Goal: Task Accomplishment & Management: Manage account settings

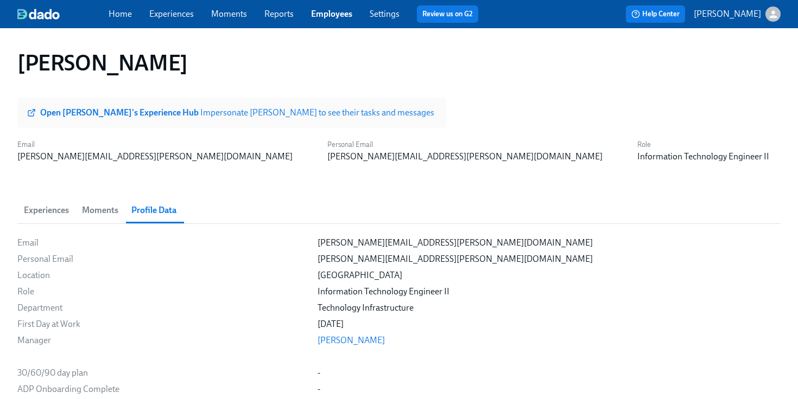
scroll to position [1681, 0]
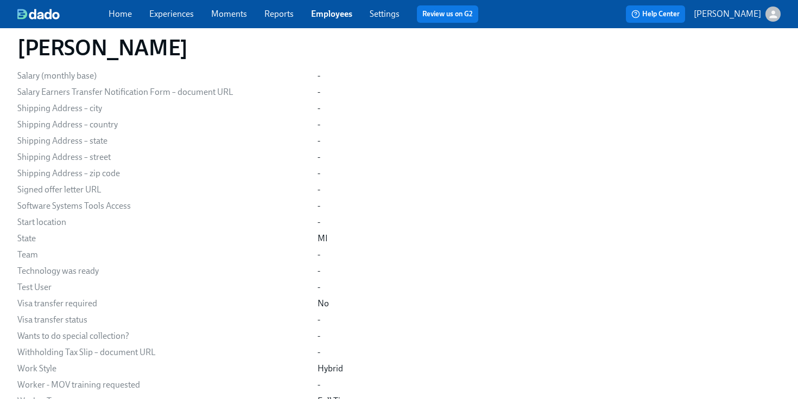
click at [169, 15] on link "Experiences" at bounding box center [171, 14] width 45 height 10
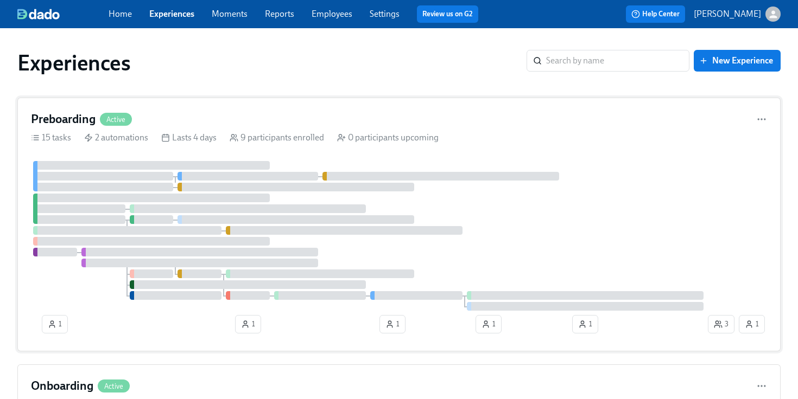
click at [252, 111] on div "Preboarding Active" at bounding box center [399, 119] width 736 height 16
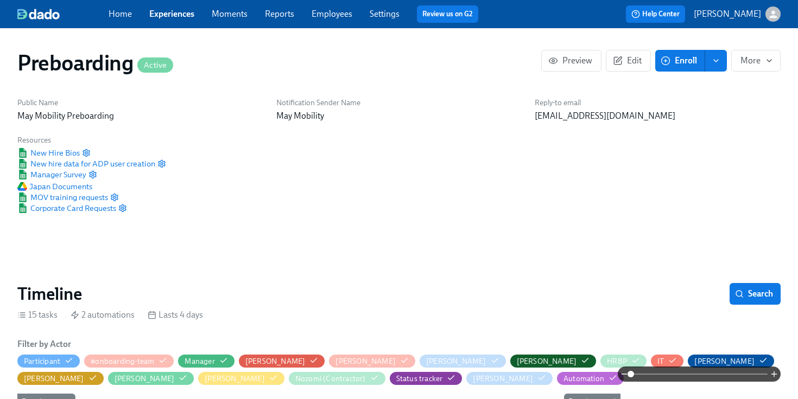
scroll to position [0, 3344]
click at [625, 63] on span "Edit" at bounding box center [628, 60] width 27 height 11
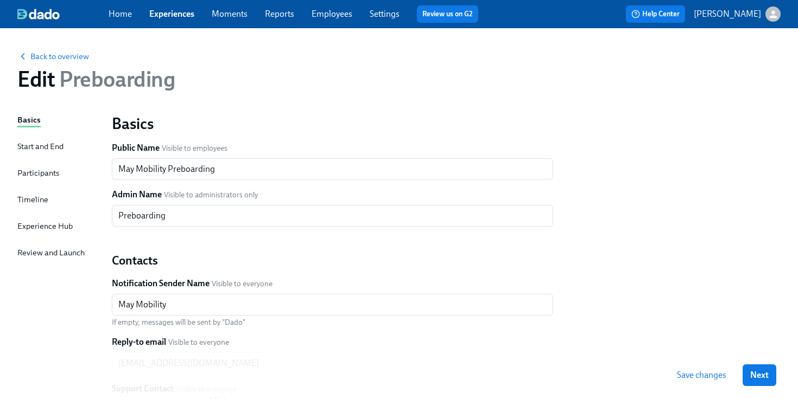
click at [47, 228] on div "Experience Hub" at bounding box center [44, 226] width 55 height 12
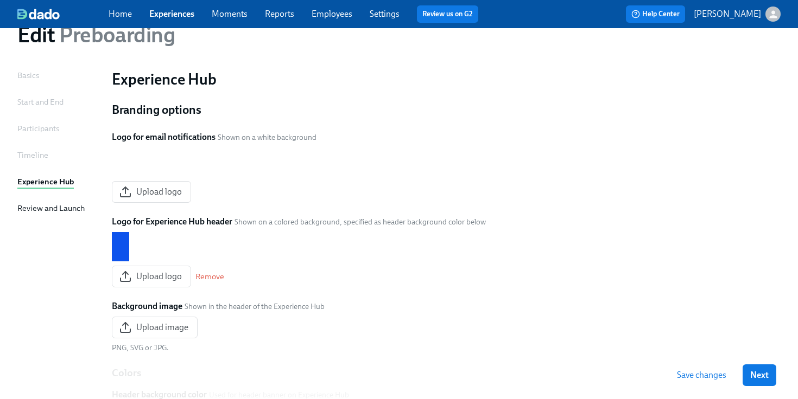
scroll to position [39, 0]
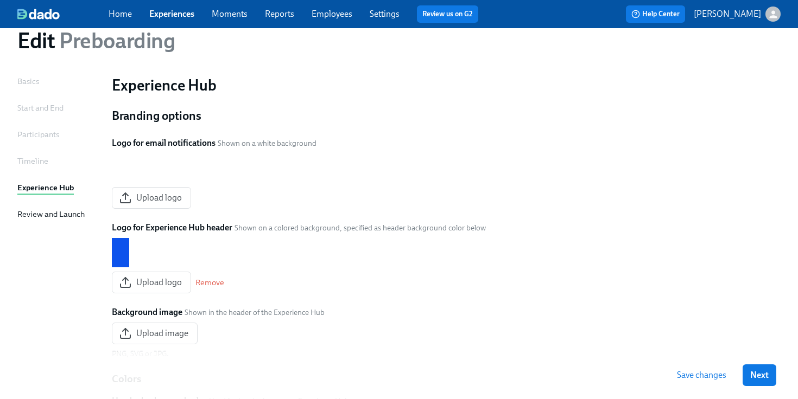
click at [169, 24] on div "Home Experiences Moments Reports Employees Settings Review us on G2 Help Center…" at bounding box center [399, 14] width 798 height 28
click at [169, 18] on link "Experiences" at bounding box center [171, 14] width 45 height 10
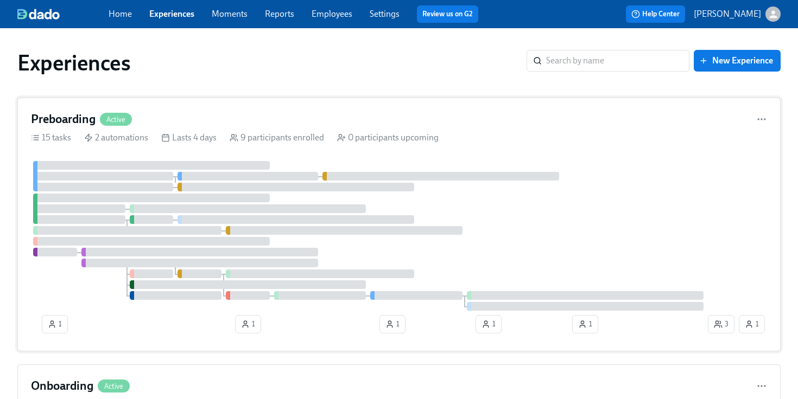
click at [148, 136] on div "15 tasks 2 automations Lasts 4 days 9 participants enrolled 0 participants upco…" at bounding box center [399, 138] width 736 height 12
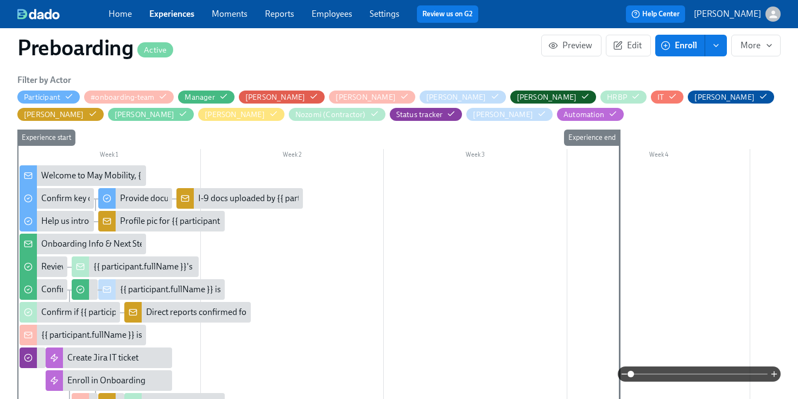
scroll to position [264, 0]
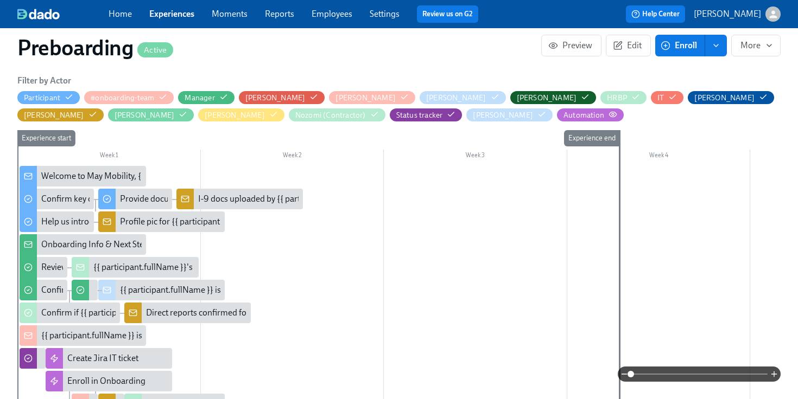
click at [608, 115] on icon "button" at bounding box center [612, 114] width 9 height 9
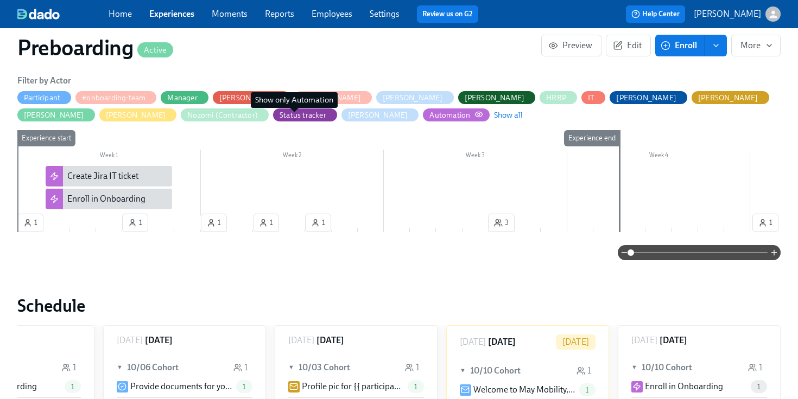
click at [474, 113] on icon "button" at bounding box center [478, 114] width 9 height 9
click at [494, 115] on span "Show all" at bounding box center [508, 115] width 29 height 11
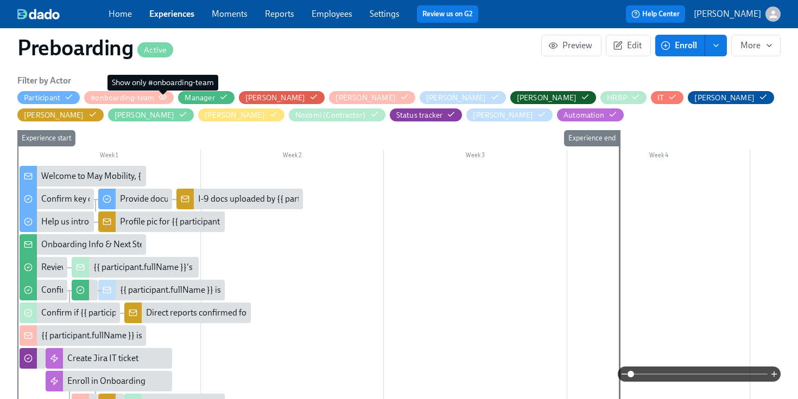
click at [163, 98] on circle "button" at bounding box center [163, 97] width 2 height 2
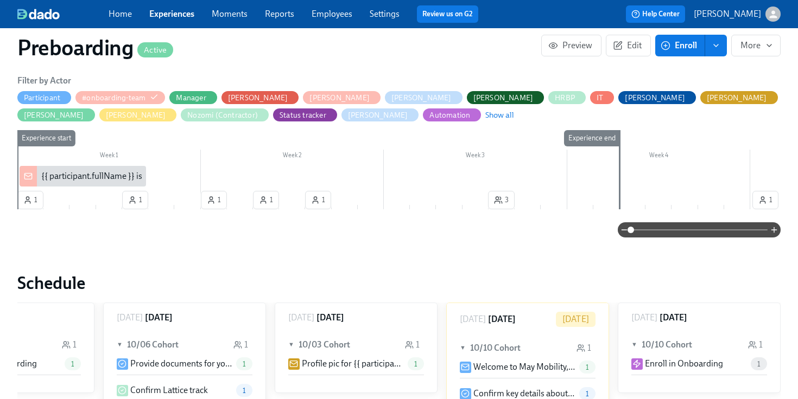
click at [104, 180] on div "{{ participant.fullName }} is joining the team on {{ participant.startDate | MM…" at bounding box center [213, 176] width 344 height 12
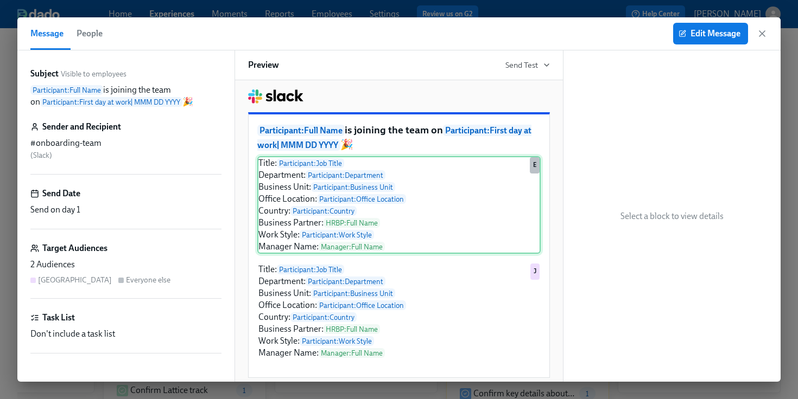
scroll to position [4, 0]
click at [393, 230] on div "Title: Participant : Job Title Department: Participant : Department Business Un…" at bounding box center [398, 205] width 283 height 98
click at [680, 36] on icon "button" at bounding box center [682, 34] width 8 height 8
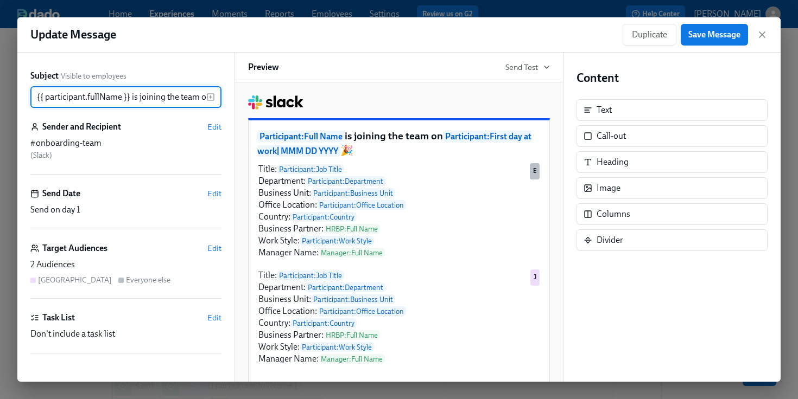
scroll to position [0, 174]
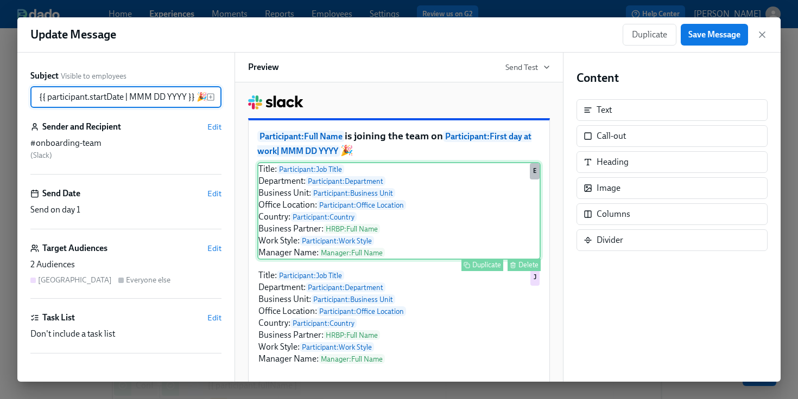
click at [360, 245] on div "Title: Participant : Job Title Department: Participant : Department Business Un…" at bounding box center [398, 211] width 283 height 98
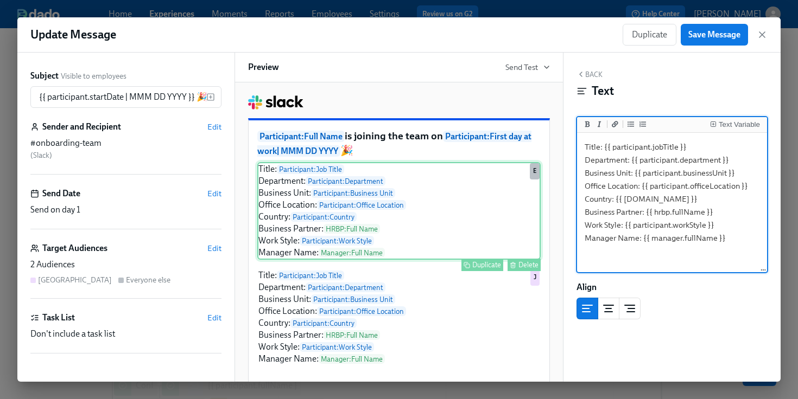
scroll to position [0, 0]
click at [652, 212] on textarea "Title: {{ participant.jobTitle }} Department: {{ participant.department }} Busi…" at bounding box center [672, 203] width 186 height 136
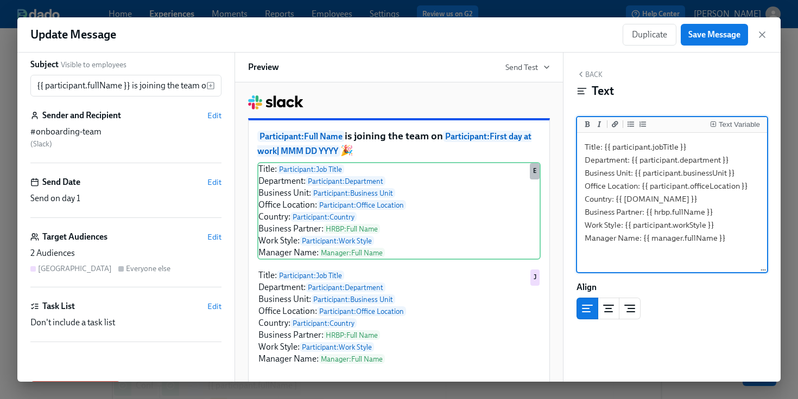
scroll to position [12, 0]
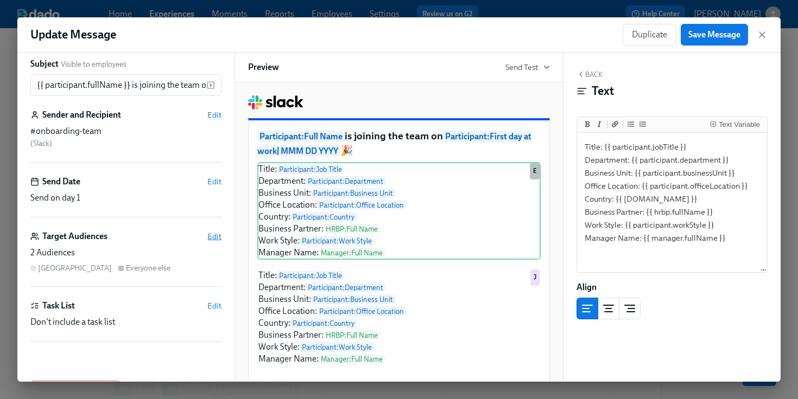
click at [213, 238] on span "Edit" at bounding box center [214, 236] width 14 height 11
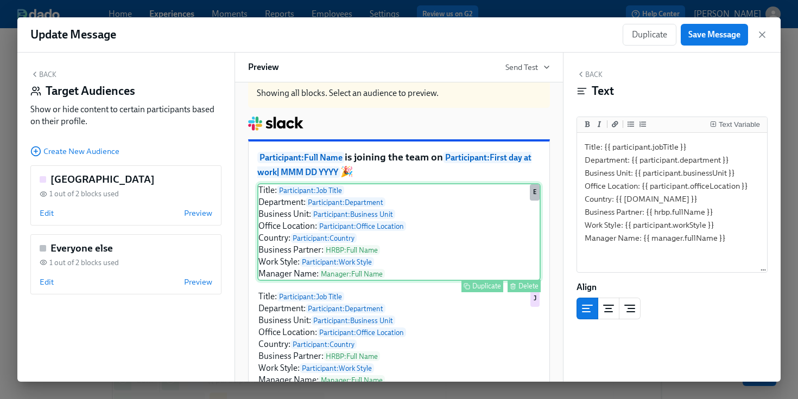
scroll to position [66, 0]
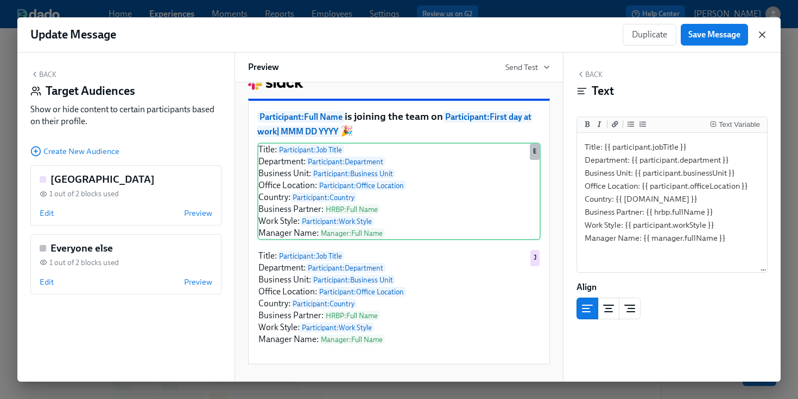
click at [764, 37] on icon "button" at bounding box center [761, 34] width 5 height 5
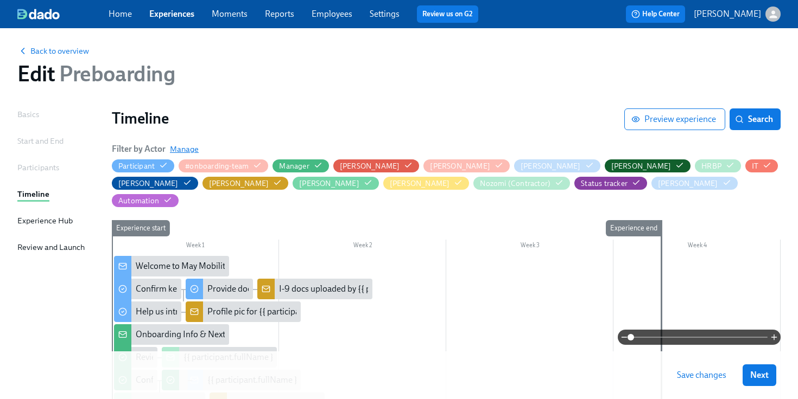
click at [190, 149] on span "Manage" at bounding box center [184, 149] width 29 height 11
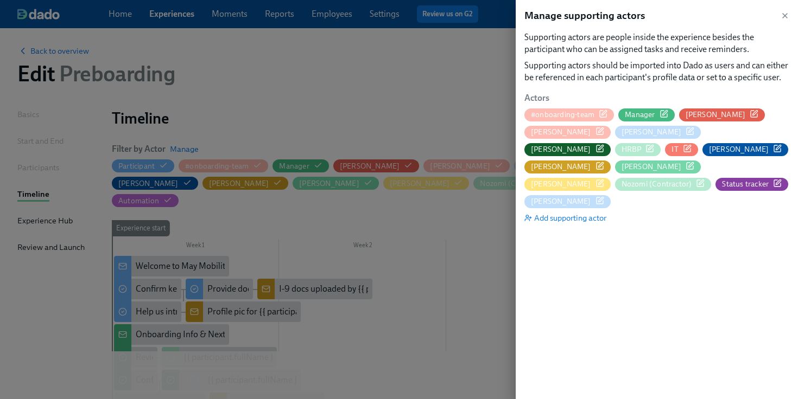
click at [654, 144] on icon "button" at bounding box center [649, 148] width 9 height 9
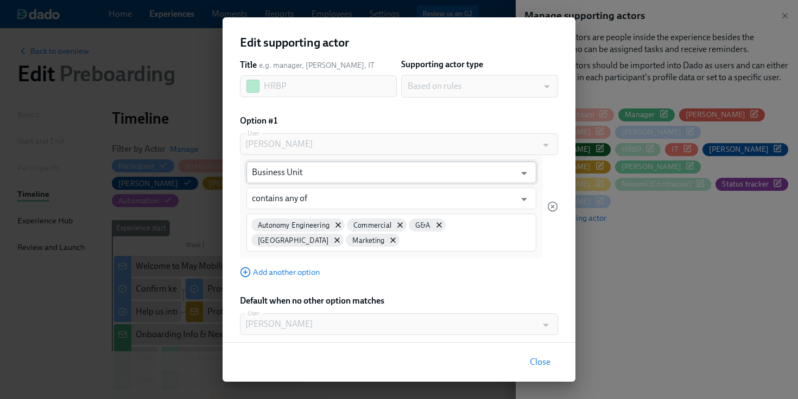
scroll to position [48, 0]
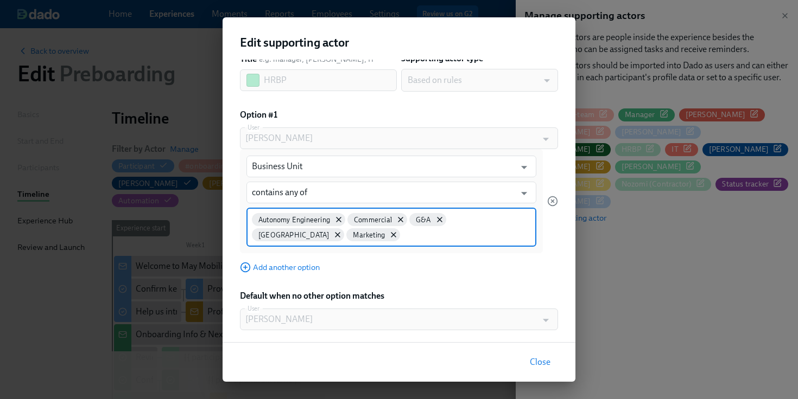
click at [402, 237] on input at bounding box center [466, 234] width 129 height 11
type input "t"
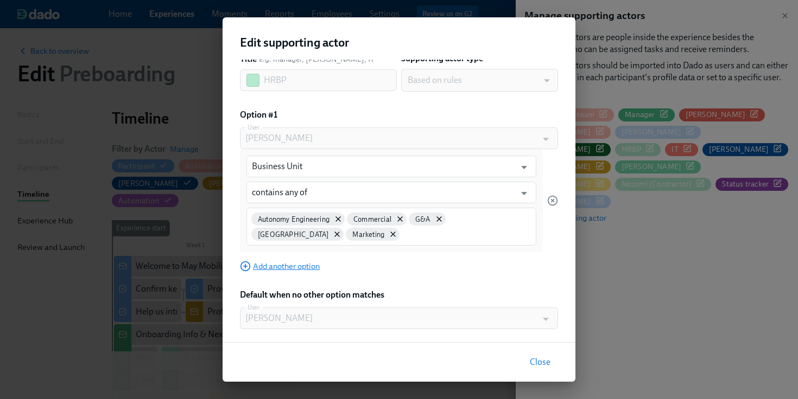
click at [296, 264] on span "Add another option" at bounding box center [280, 266] width 80 height 11
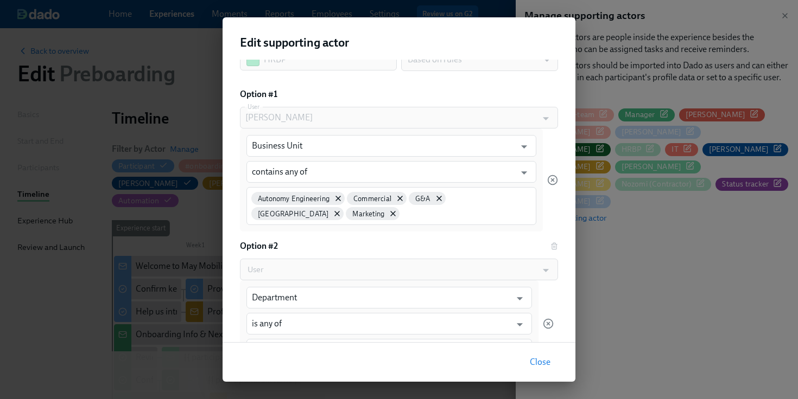
scroll to position [69, 0]
click at [555, 248] on div "Option #2" at bounding box center [399, 246] width 318 height 12
click at [552, 245] on div "Option #2" at bounding box center [399, 246] width 318 height 12
click at [547, 325] on icon "button" at bounding box center [548, 323] width 3 height 3
click at [545, 320] on icon "button" at bounding box center [548, 323] width 11 height 11
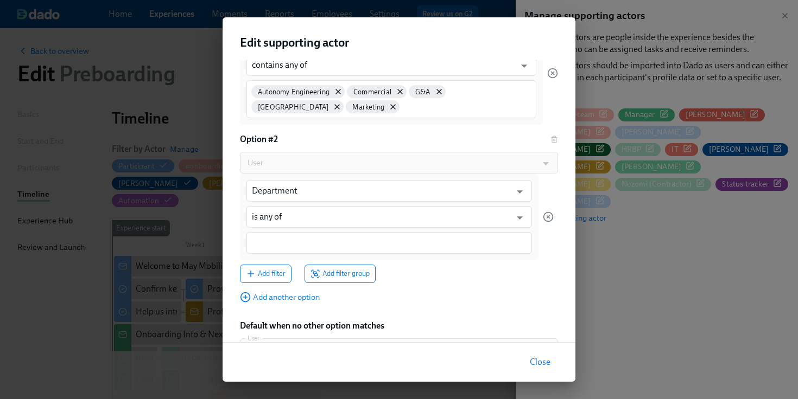
scroll to position [179, 0]
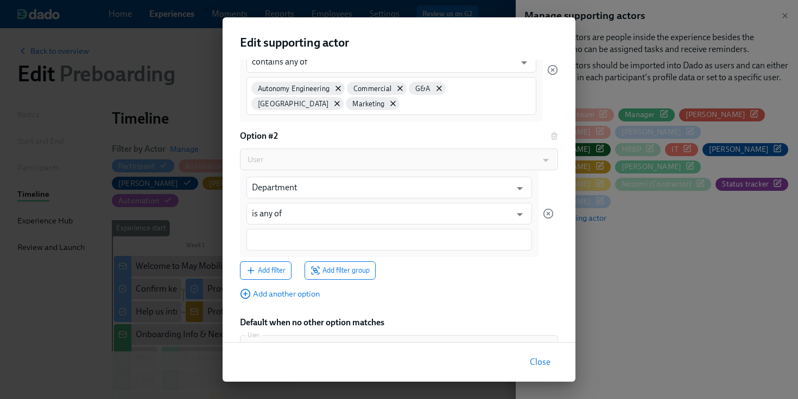
click at [541, 367] on span "Close" at bounding box center [540, 362] width 21 height 11
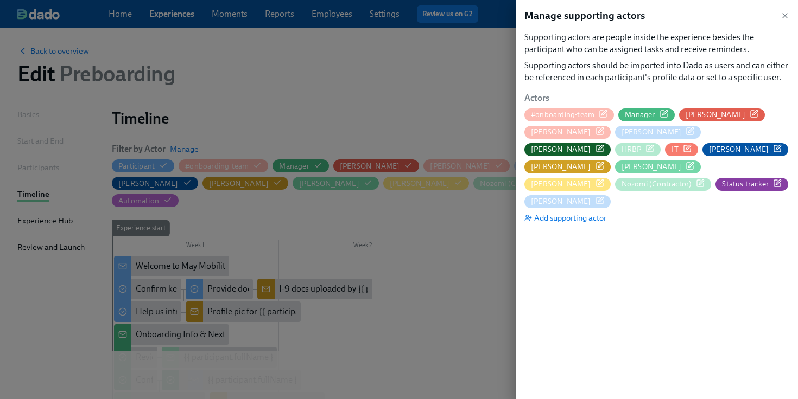
click at [654, 144] on icon "button" at bounding box center [649, 148] width 9 height 9
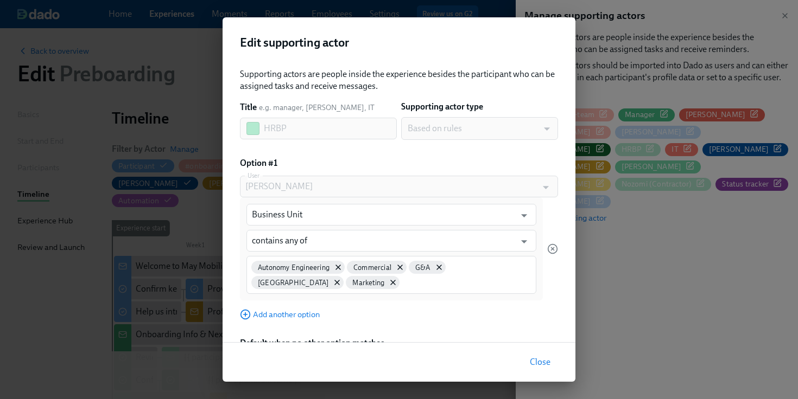
click at [359, 288] on div "Autonomy Engineering Commercial G&A [GEOGRAPHIC_DATA] Marketing" at bounding box center [391, 275] width 290 height 38
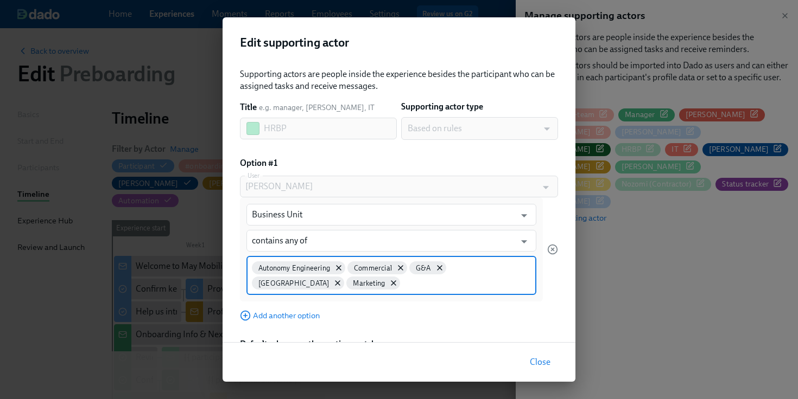
paste input "Technology Infrastructure"
type input "Technology Infrastructure"
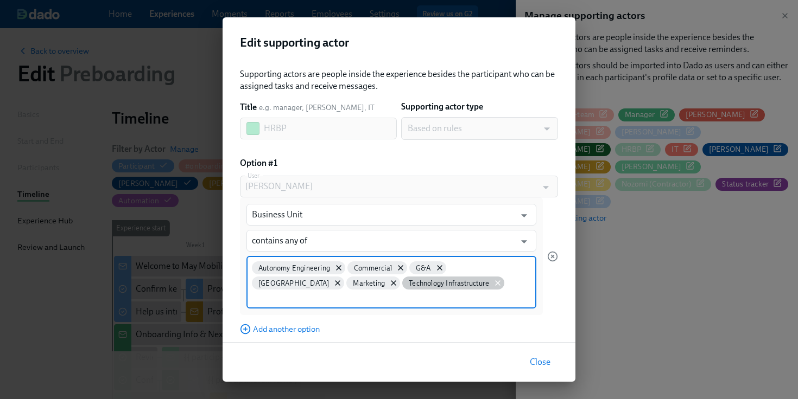
click at [496, 284] on icon at bounding box center [498, 283] width 4 height 4
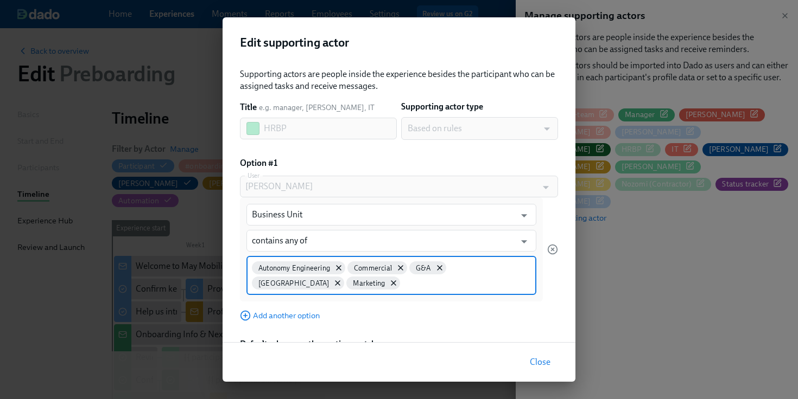
click at [402, 284] on input at bounding box center [466, 282] width 129 height 11
paste input "Technology Infrastructure"
type input "Technology Infrastructure"
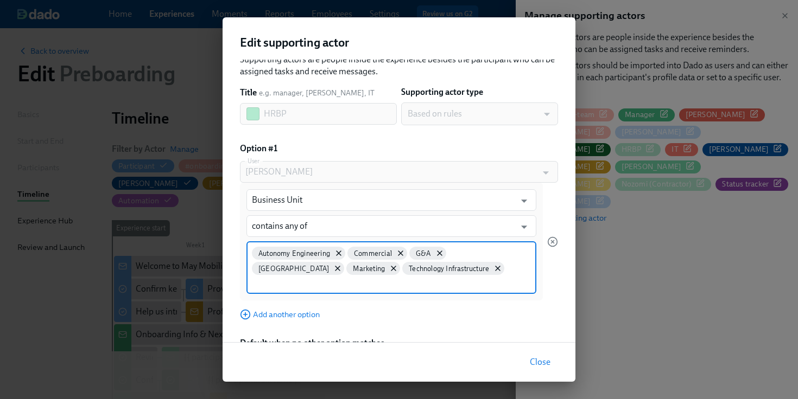
scroll to position [49, 0]
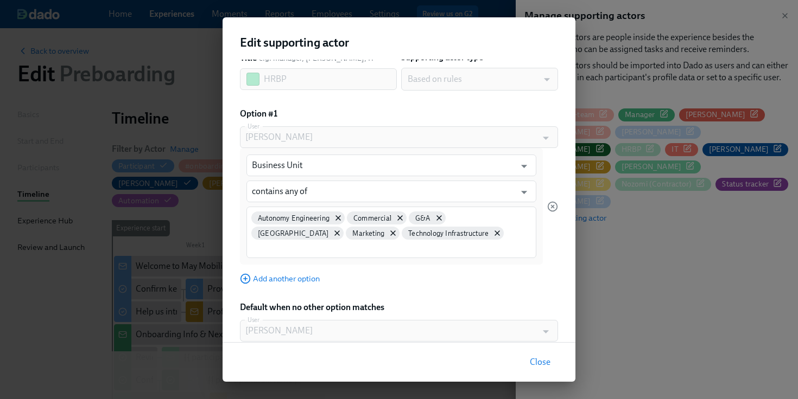
click at [545, 360] on span "Close" at bounding box center [540, 362] width 21 height 11
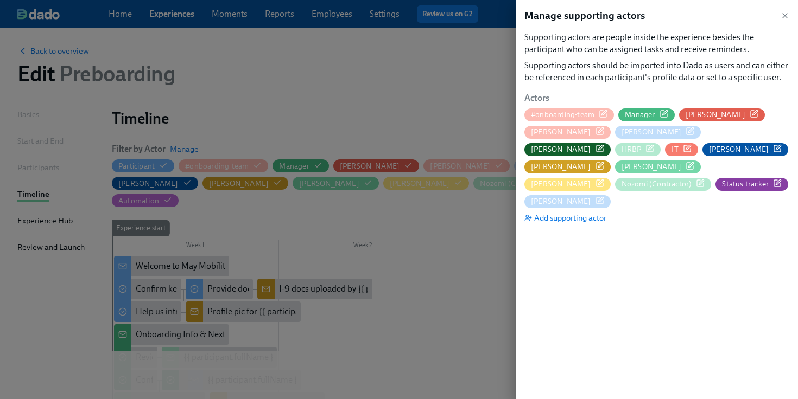
click at [654, 144] on icon "button" at bounding box center [649, 148] width 9 height 9
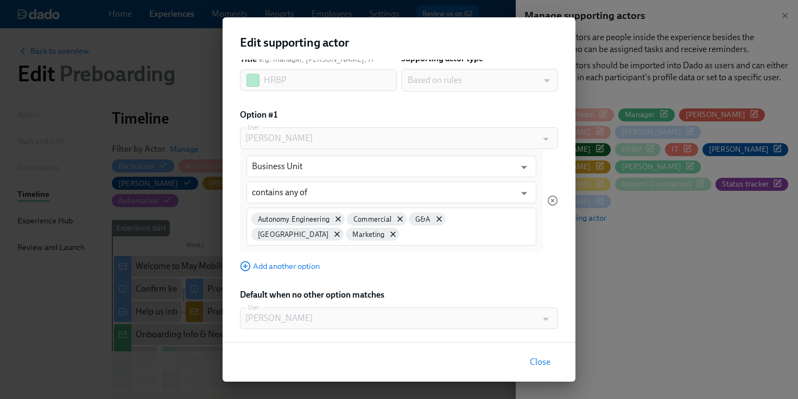
scroll to position [47, 0]
click at [299, 269] on span "Add another option" at bounding box center [280, 267] width 80 height 11
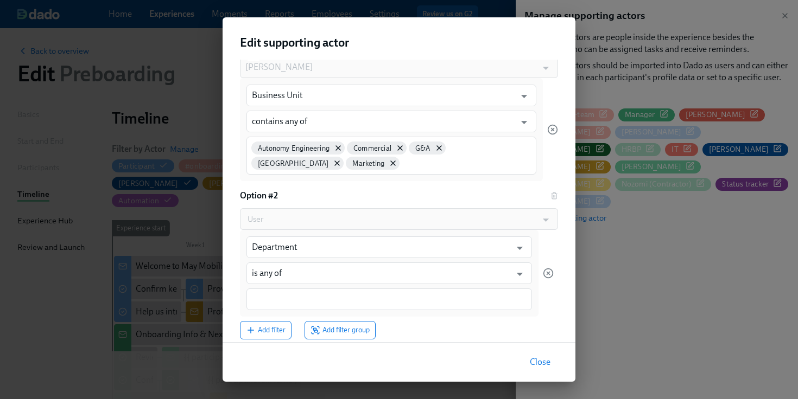
scroll to position [119, 0]
click at [312, 246] on input "Department" at bounding box center [381, 248] width 259 height 22
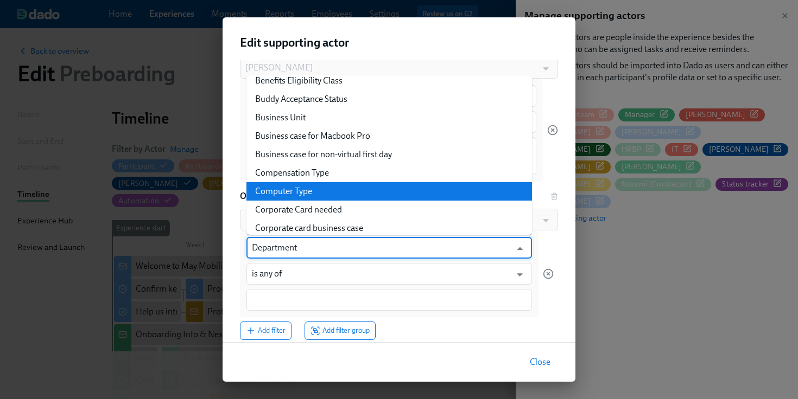
scroll to position [170, 0]
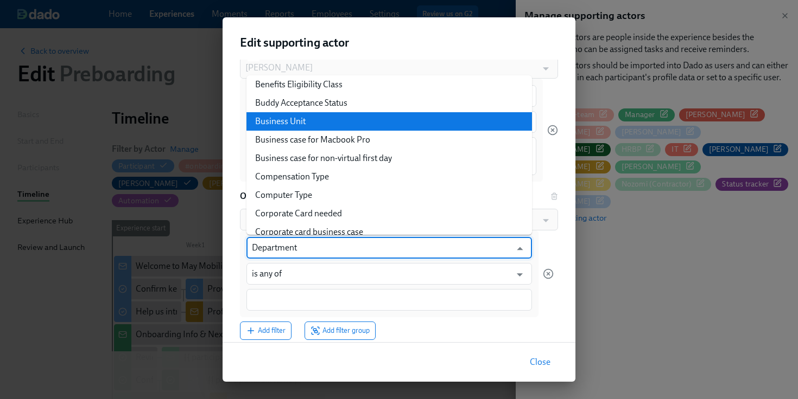
click at [328, 125] on li "Business Unit" at bounding box center [388, 121] width 285 height 18
type input "Business Unit"
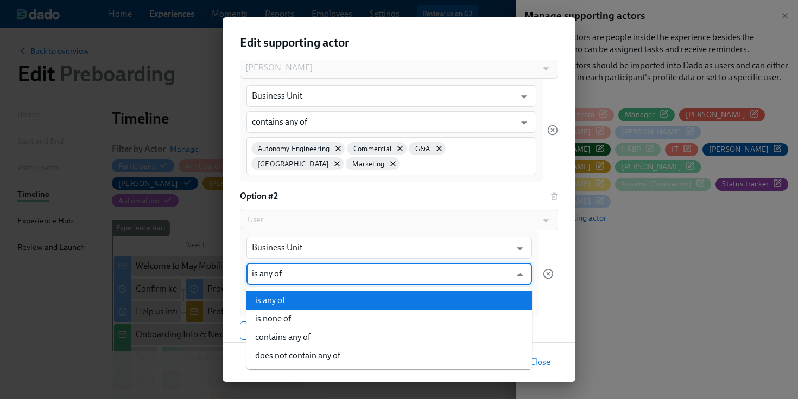
click at [304, 279] on input "is any of" at bounding box center [381, 274] width 259 height 22
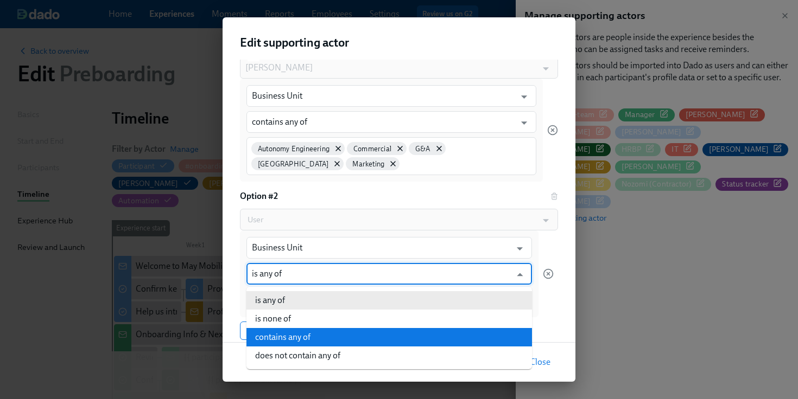
click at [299, 337] on li "contains any of" at bounding box center [388, 337] width 285 height 18
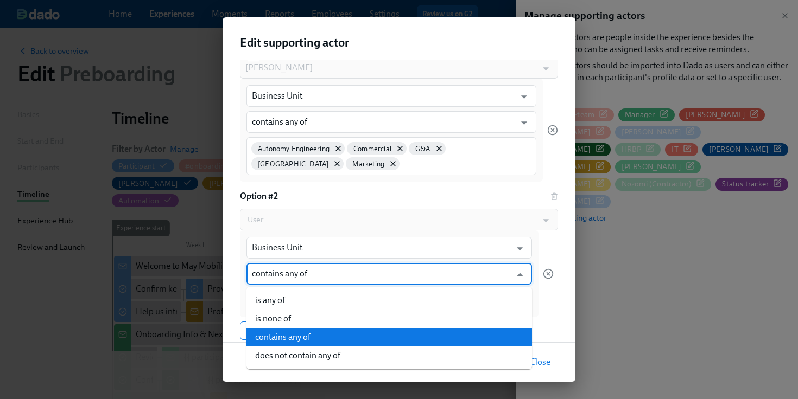
click at [318, 274] on input "contains any of" at bounding box center [381, 274] width 259 height 22
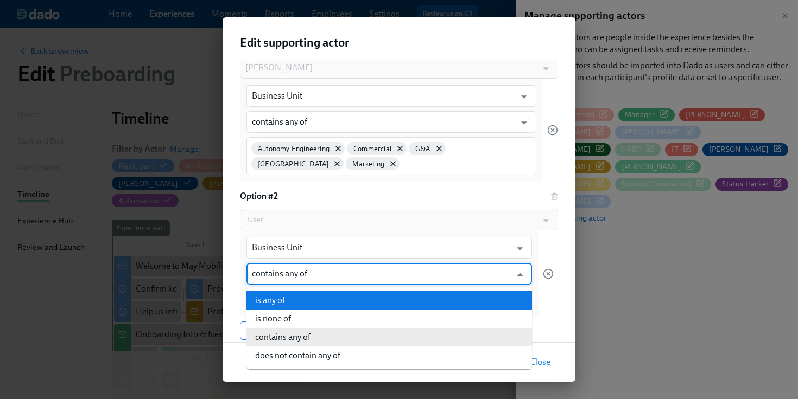
click at [309, 307] on li "is any of" at bounding box center [388, 300] width 285 height 18
type input "is any of"
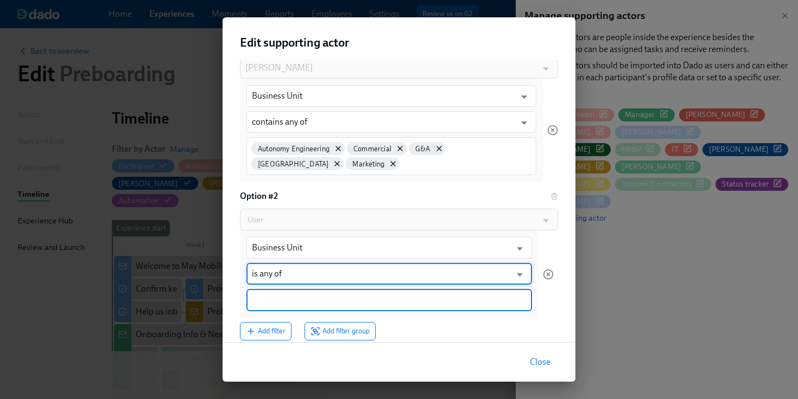
click at [302, 300] on input at bounding box center [389, 300] width 275 height 11
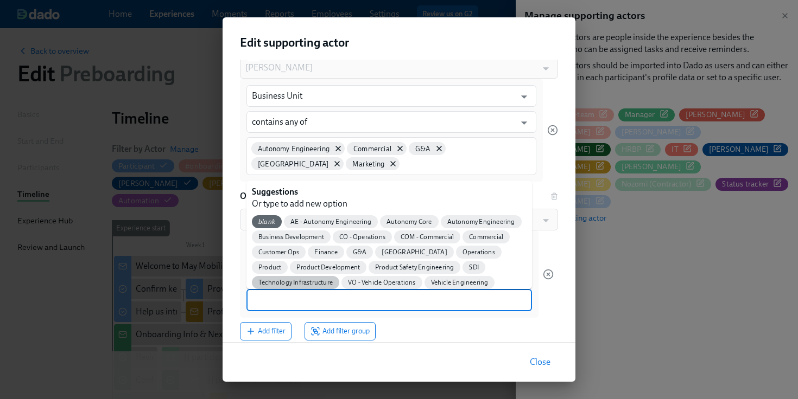
click at [301, 284] on span "Technology Infrastructure" at bounding box center [295, 283] width 87 height 8
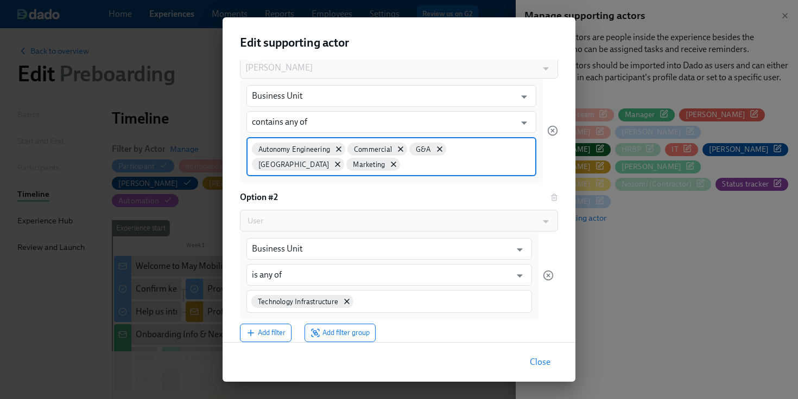
click at [402, 163] on input at bounding box center [466, 163] width 129 height 11
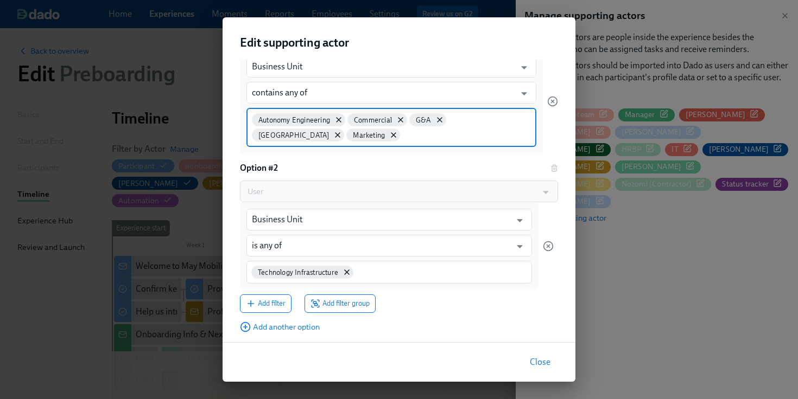
scroll to position [147, 0]
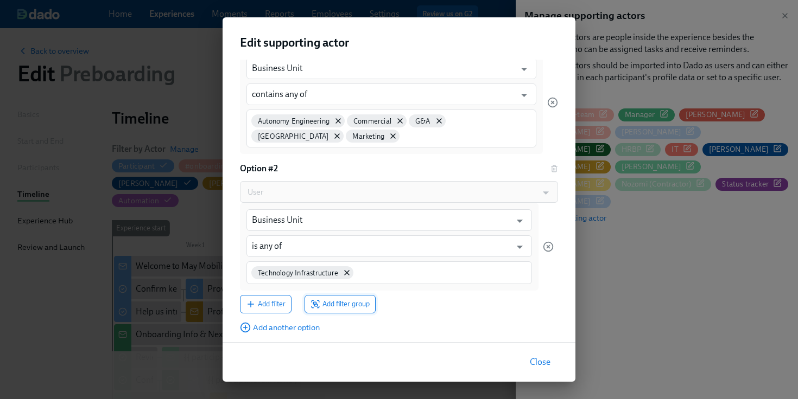
click at [347, 308] on span "Add filter group" at bounding box center [339, 304] width 59 height 11
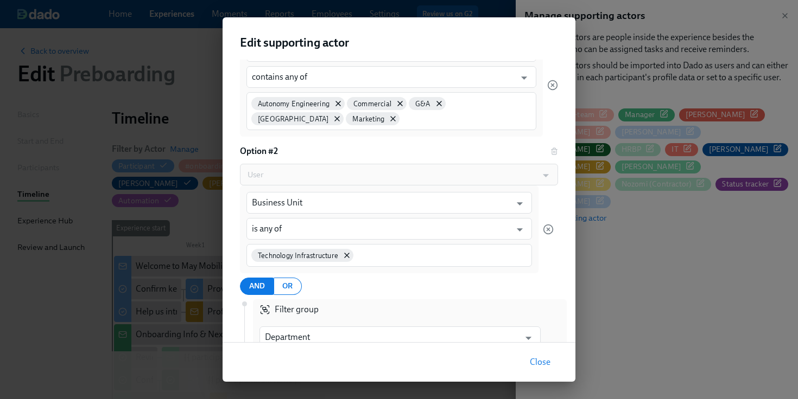
scroll to position [171, 0]
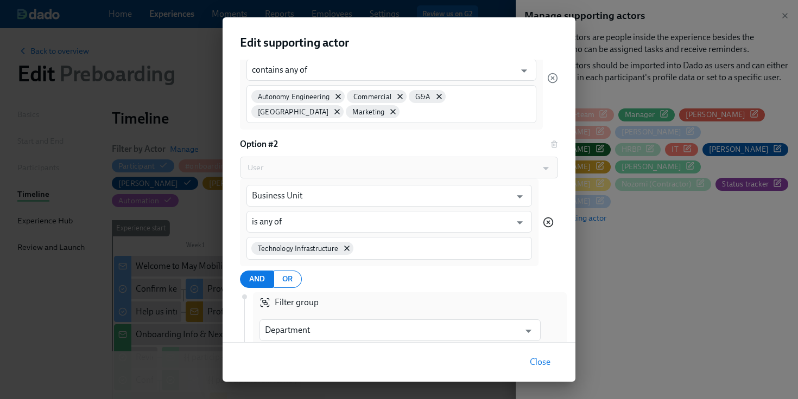
click at [548, 222] on icon "button" at bounding box center [548, 222] width 11 height 11
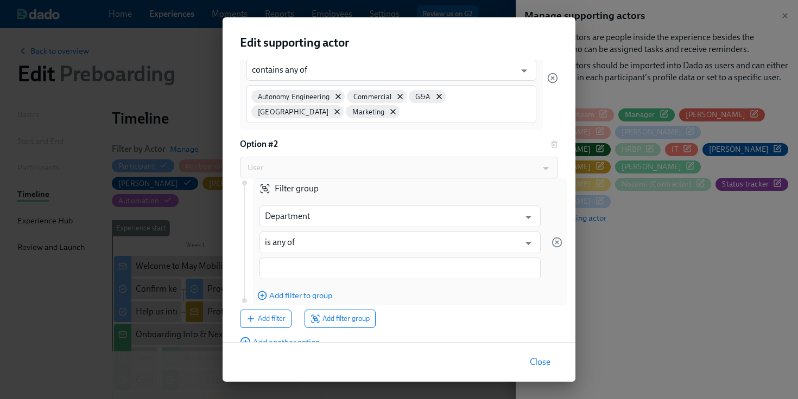
click at [537, 363] on span "Close" at bounding box center [540, 362] width 21 height 11
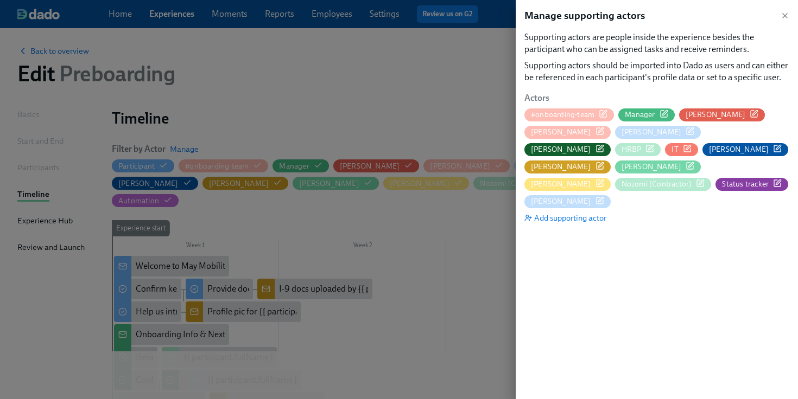
click at [653, 145] on icon "button" at bounding box center [649, 148] width 7 height 7
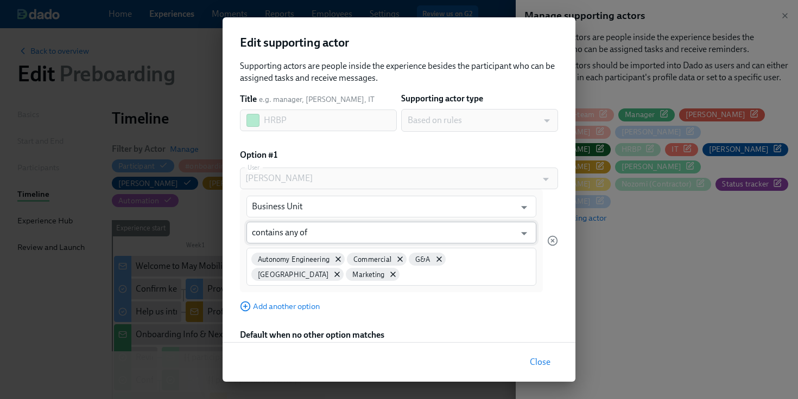
scroll to position [28, 0]
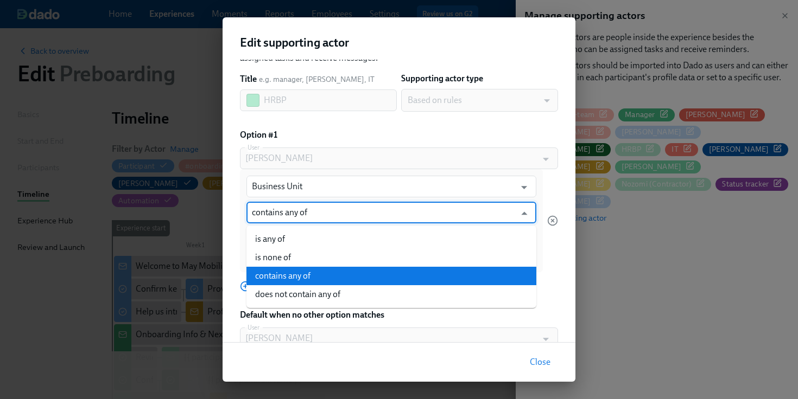
click at [400, 211] on input "contains any of" at bounding box center [383, 213] width 263 height 22
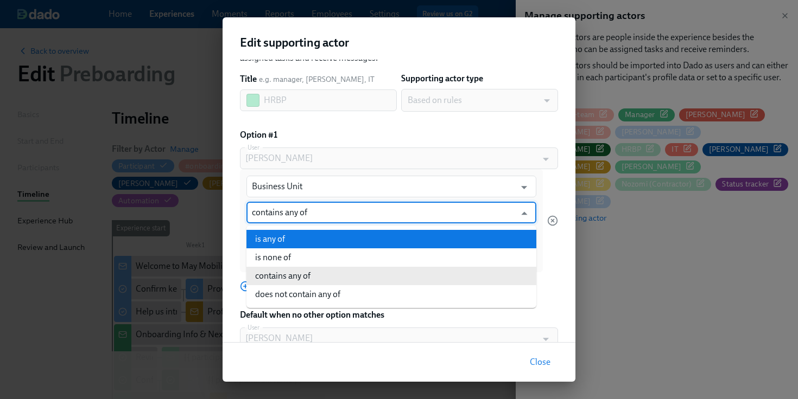
click at [382, 234] on li "is any of" at bounding box center [391, 239] width 290 height 18
type input "is any of"
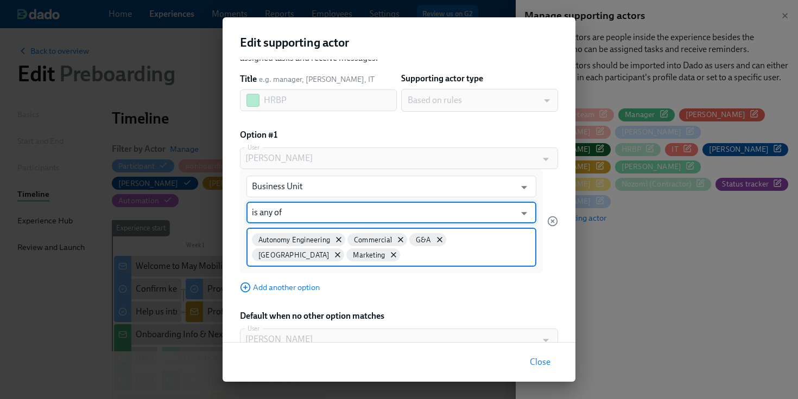
click at [402, 255] on input at bounding box center [466, 254] width 129 height 11
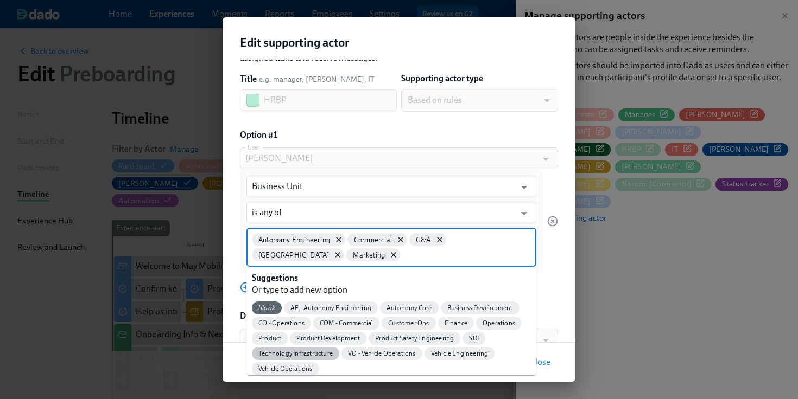
click at [319, 354] on span "Technology Infrastructure" at bounding box center [295, 354] width 87 height 8
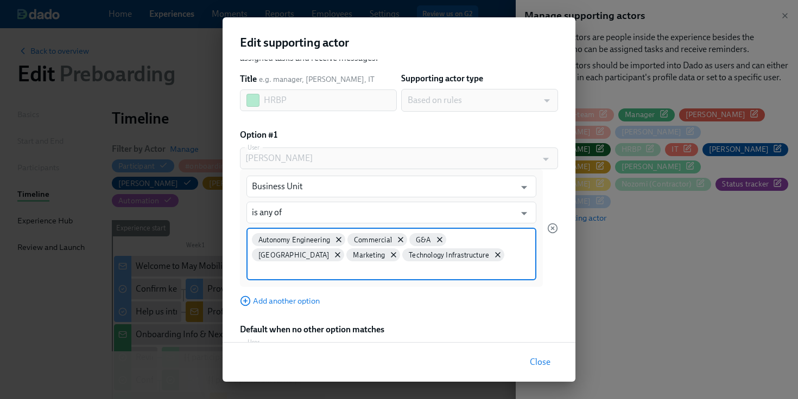
scroll to position [49, 0]
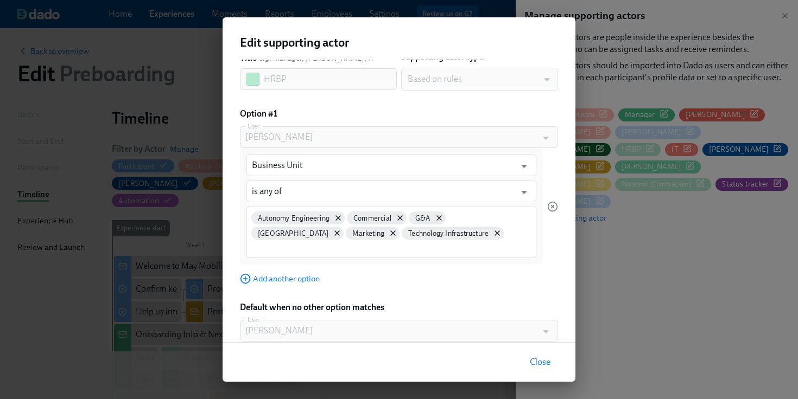
click at [417, 302] on div "Default when no other option matches" at bounding box center [399, 308] width 318 height 12
click at [541, 366] on span "Close" at bounding box center [540, 362] width 21 height 11
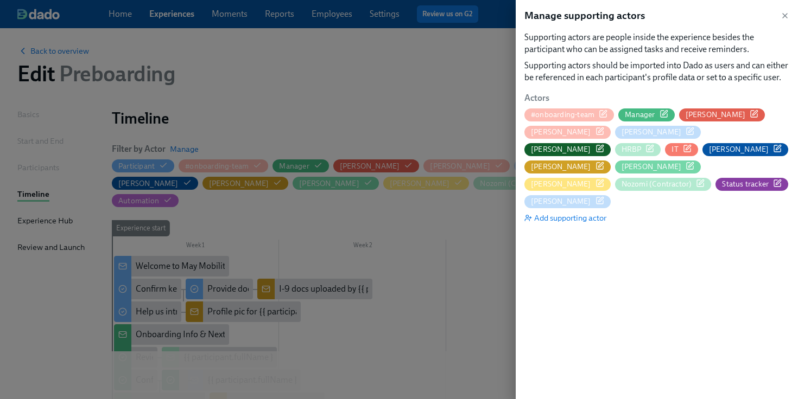
click at [654, 144] on icon "button" at bounding box center [649, 148] width 9 height 9
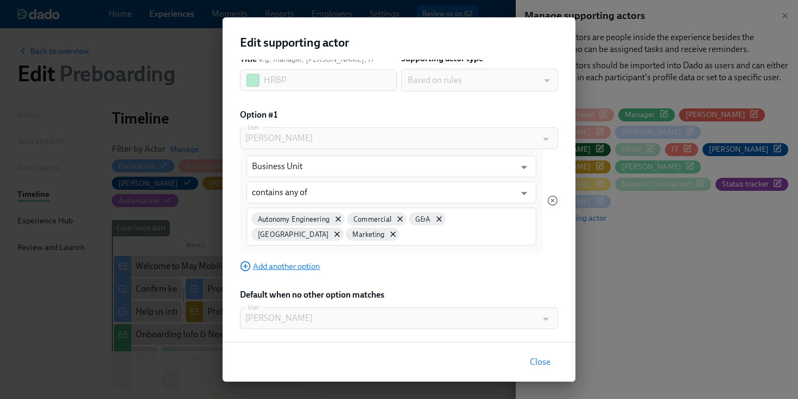
click at [307, 263] on span "Add another option" at bounding box center [280, 266] width 80 height 11
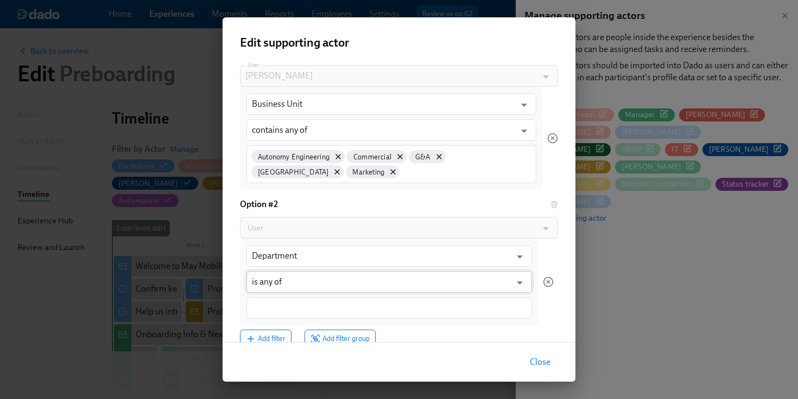
scroll to position [112, 0]
click at [315, 258] on input "Department" at bounding box center [381, 255] width 259 height 22
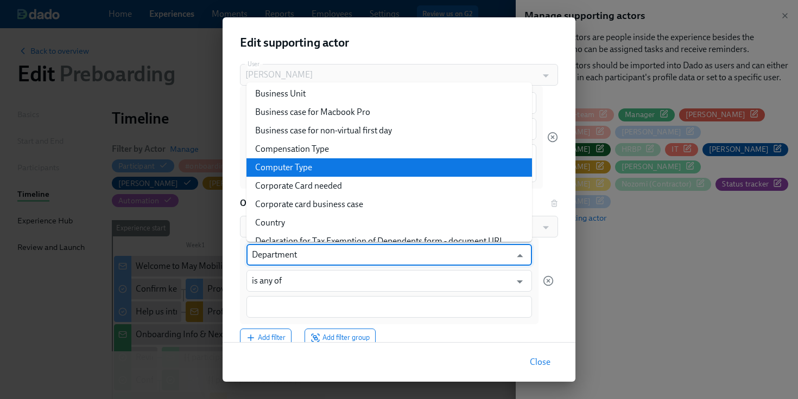
scroll to position [201, 0]
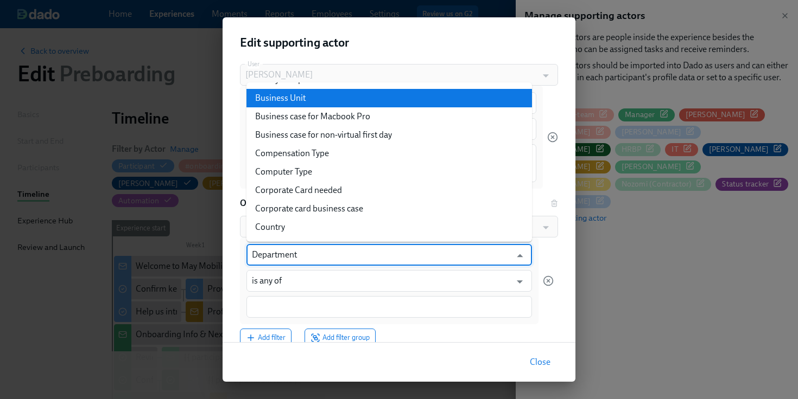
click at [313, 98] on li "Business Unit" at bounding box center [388, 98] width 285 height 18
type input "Business Unit"
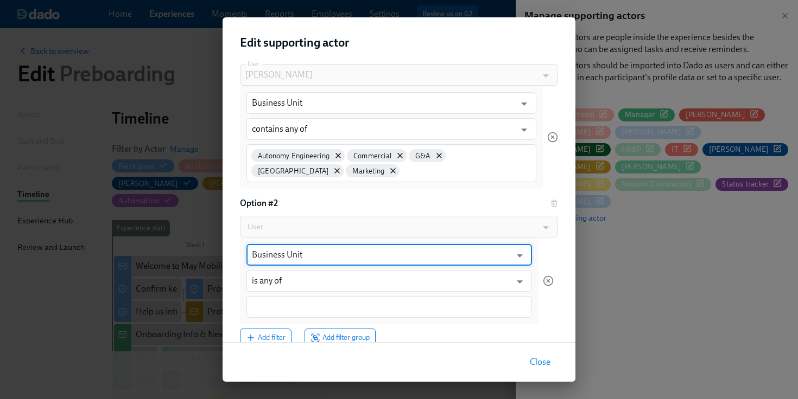
click at [284, 313] on div at bounding box center [388, 307] width 285 height 22
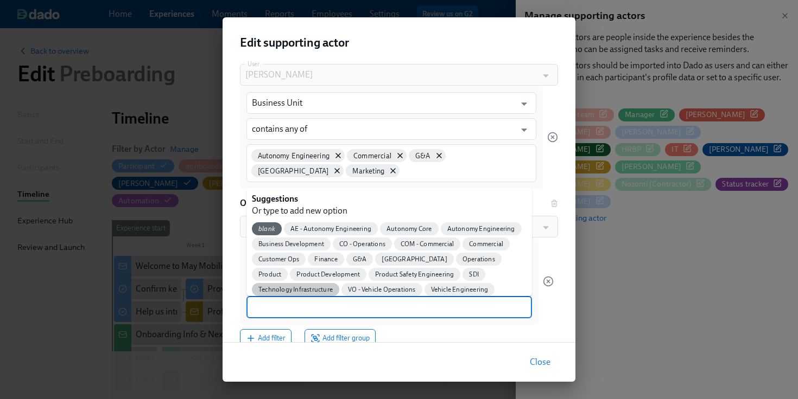
click at [297, 291] on span "Technology Infrastructure" at bounding box center [295, 290] width 87 height 8
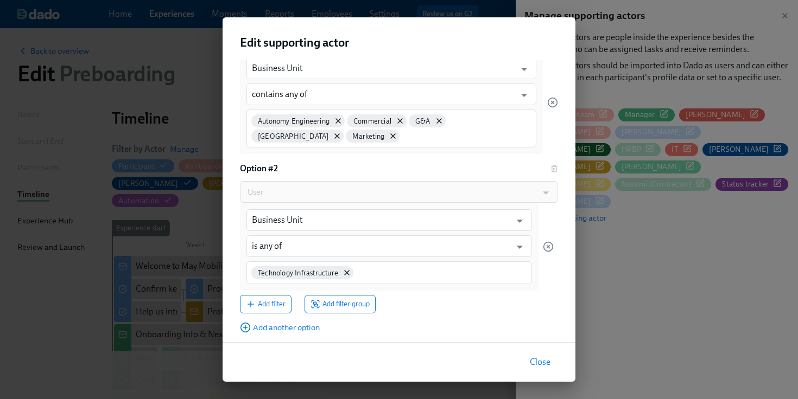
scroll to position [148, 0]
click at [322, 303] on span "Add filter group" at bounding box center [339, 302] width 59 height 11
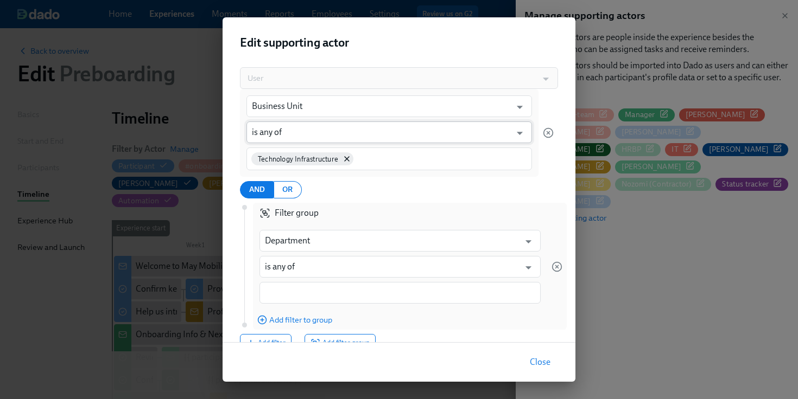
scroll to position [263, 0]
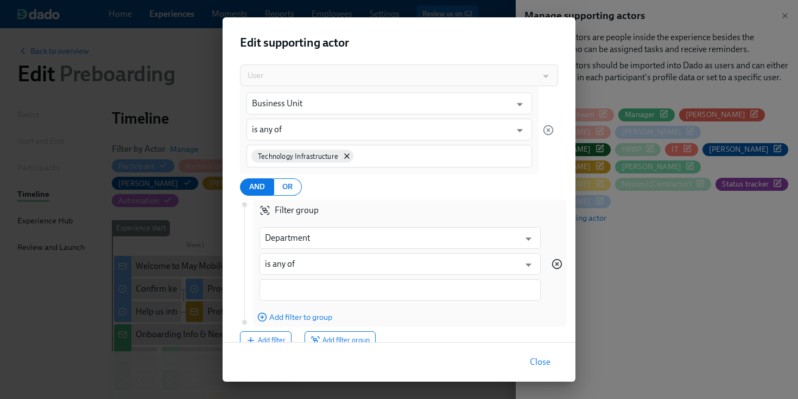
click at [558, 264] on icon "button" at bounding box center [556, 264] width 11 height 11
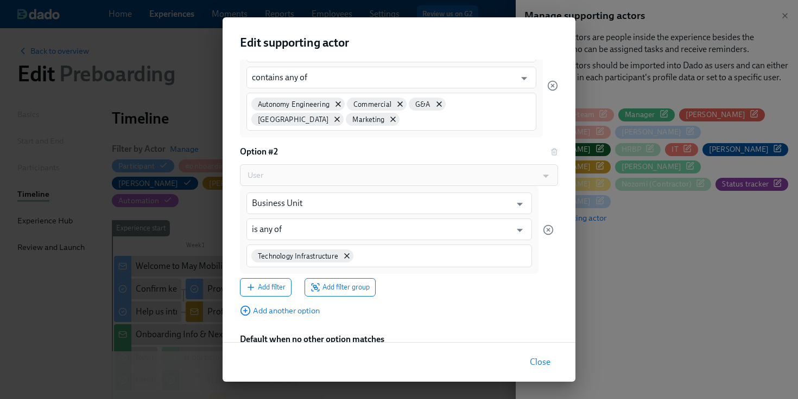
scroll to position [163, 0]
click at [539, 372] on button "Close" at bounding box center [540, 363] width 36 height 22
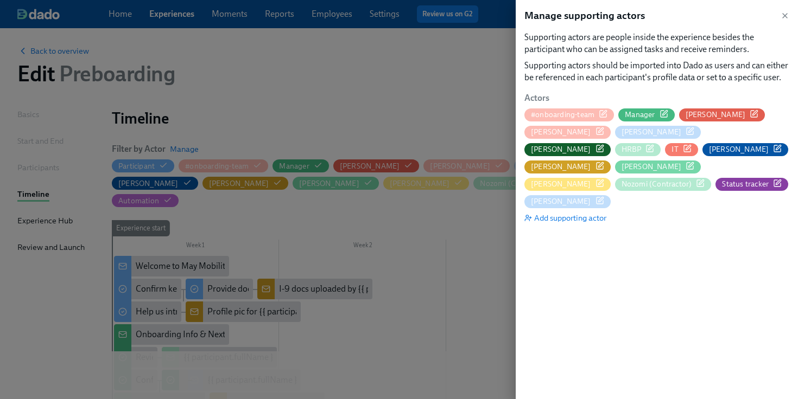
click at [654, 144] on icon "button" at bounding box center [649, 148] width 9 height 9
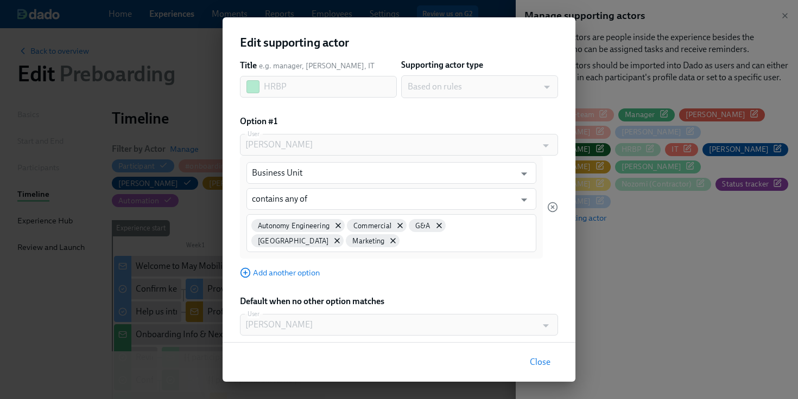
scroll to position [0, 0]
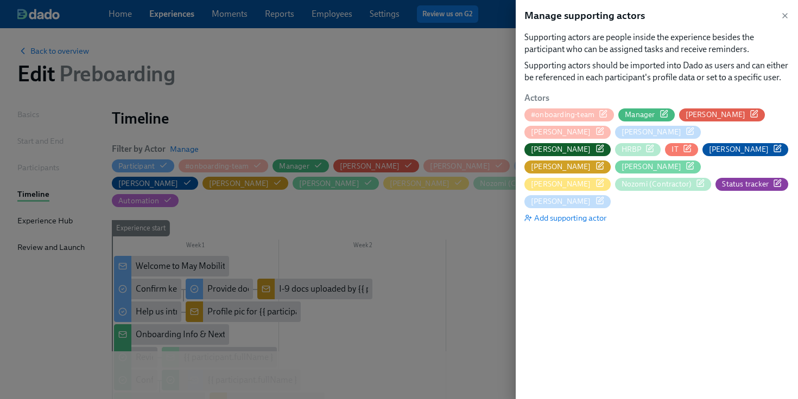
click at [778, 16] on div "Manage supporting actors" at bounding box center [656, 16] width 265 height 14
click at [783, 14] on icon "button" at bounding box center [785, 16] width 4 height 4
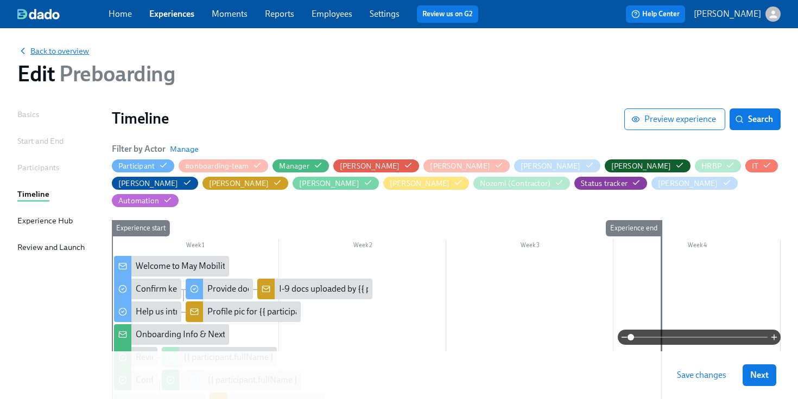
click at [68, 48] on span "Back to overview" at bounding box center [53, 51] width 72 height 11
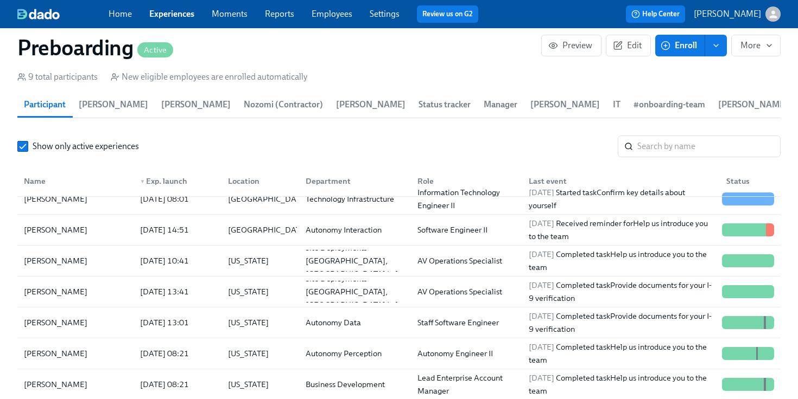
scroll to position [14, 0]
click at [155, 202] on div "[DATE] 08:01" at bounding box center [165, 198] width 58 height 13
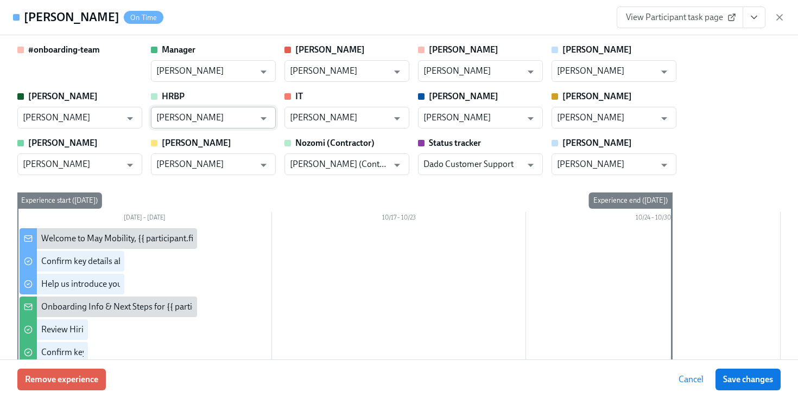
click at [237, 123] on input "[PERSON_NAME]" at bounding box center [205, 118] width 98 height 22
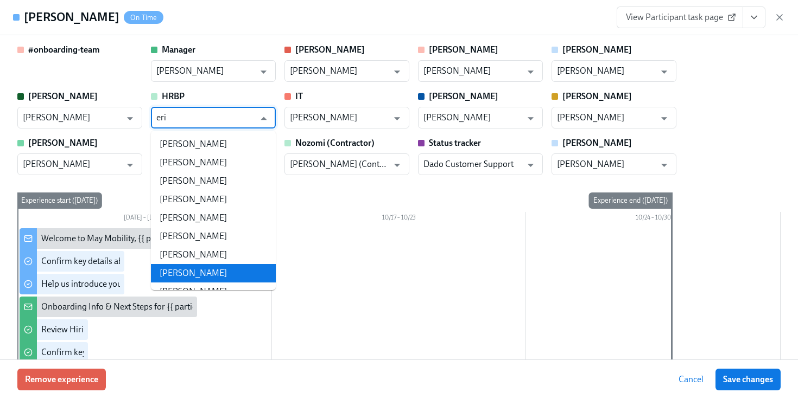
click at [205, 268] on li "[PERSON_NAME]" at bounding box center [213, 273] width 125 height 18
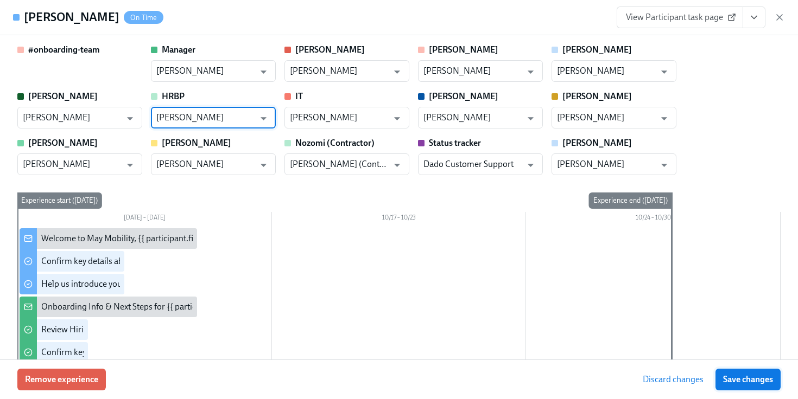
type input "[PERSON_NAME]"
click at [747, 388] on button "Save changes" at bounding box center [747, 380] width 65 height 22
type input "[PERSON_NAME]"
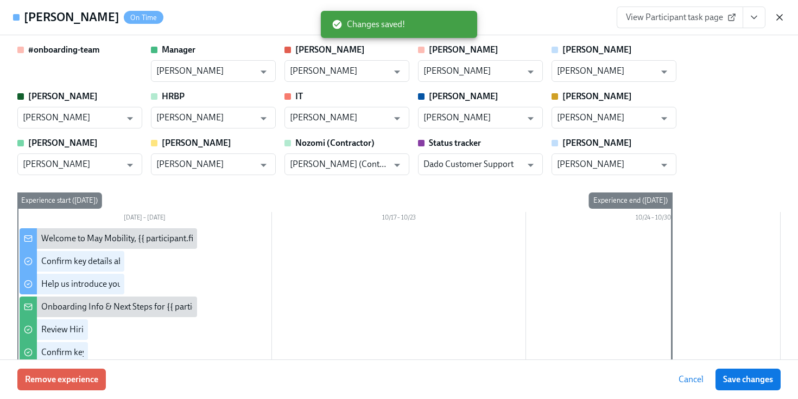
click at [783, 18] on icon "button" at bounding box center [779, 17] width 11 height 11
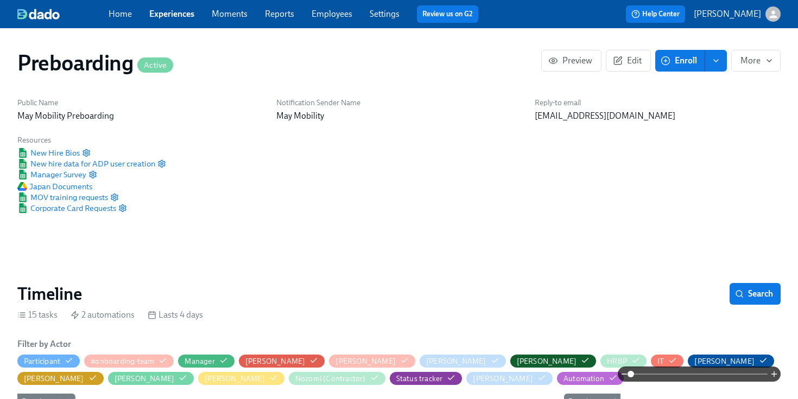
click at [393, 17] on link "Settings" at bounding box center [385, 14] width 30 height 10
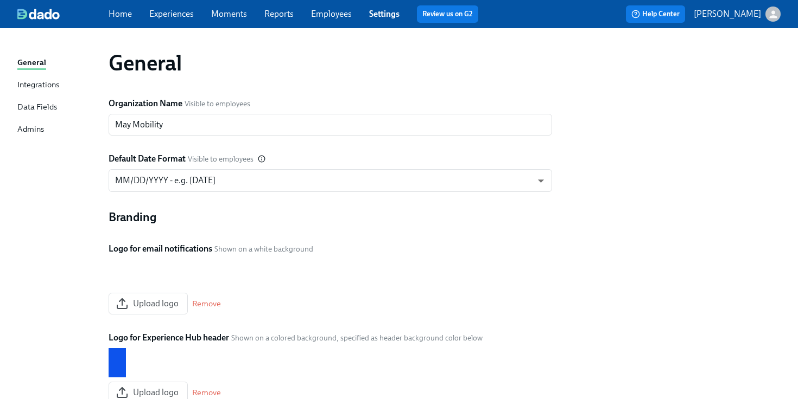
click at [177, 20] on span "Experiences" at bounding box center [171, 14] width 45 height 12
click at [173, 16] on link "Experiences" at bounding box center [171, 14] width 45 height 10
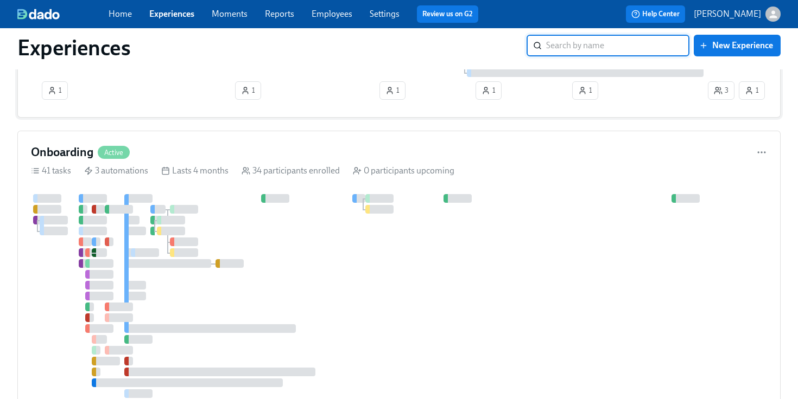
scroll to position [141, 0]
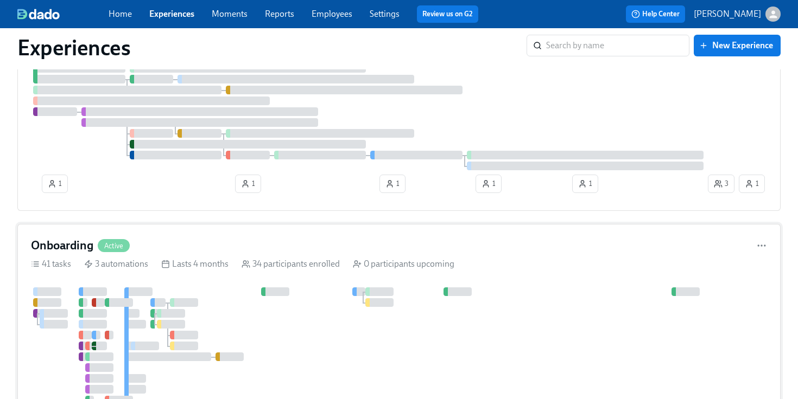
click at [131, 245] on div "Onboarding Active" at bounding box center [399, 246] width 736 height 16
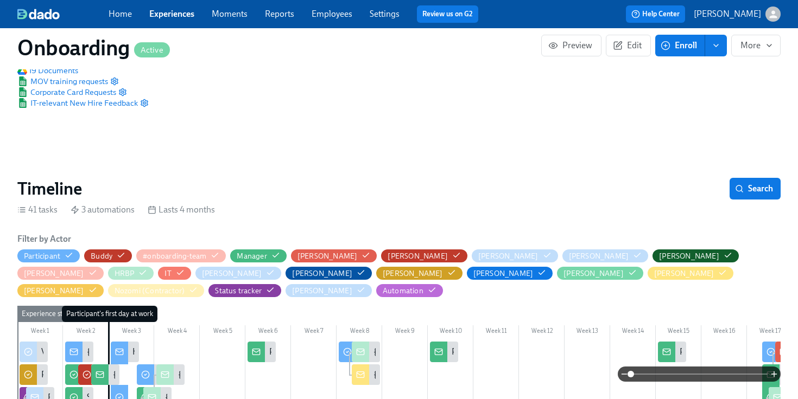
scroll to position [156, 0]
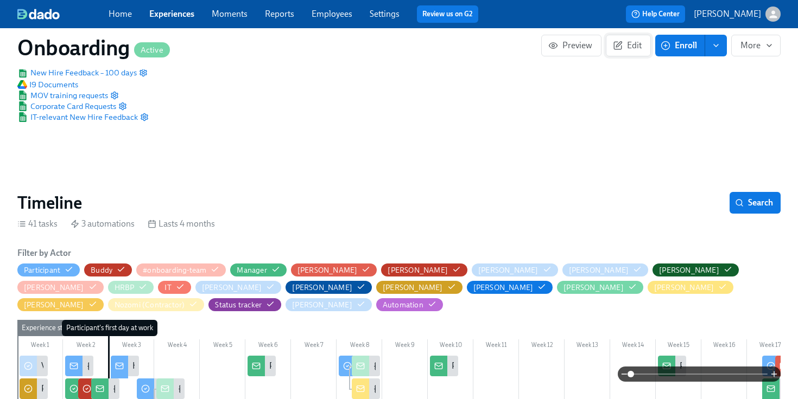
click at [624, 37] on button "Edit" at bounding box center [628, 46] width 45 height 22
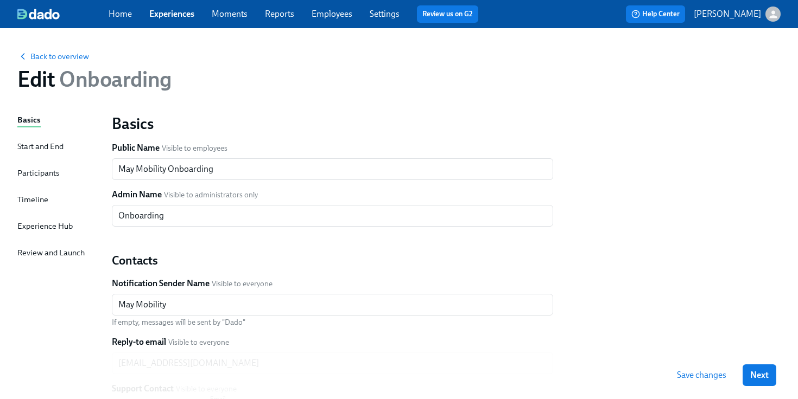
click at [41, 175] on div "Participants" at bounding box center [38, 173] width 42 height 12
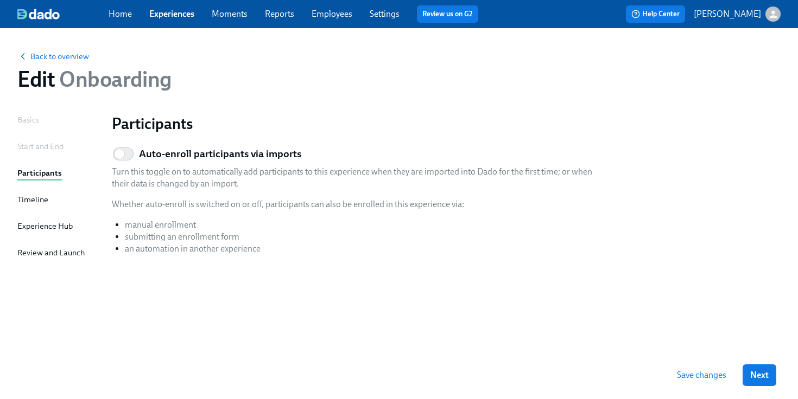
click at [43, 225] on div "Experience Hub" at bounding box center [44, 226] width 55 height 12
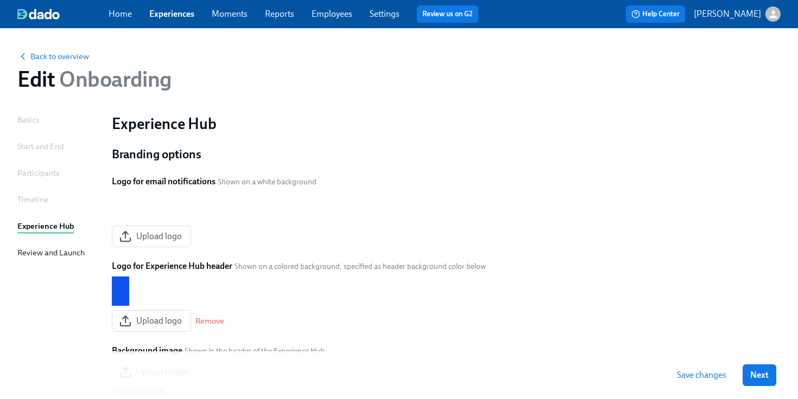
click at [51, 256] on div "Review and Launch" at bounding box center [50, 253] width 67 height 12
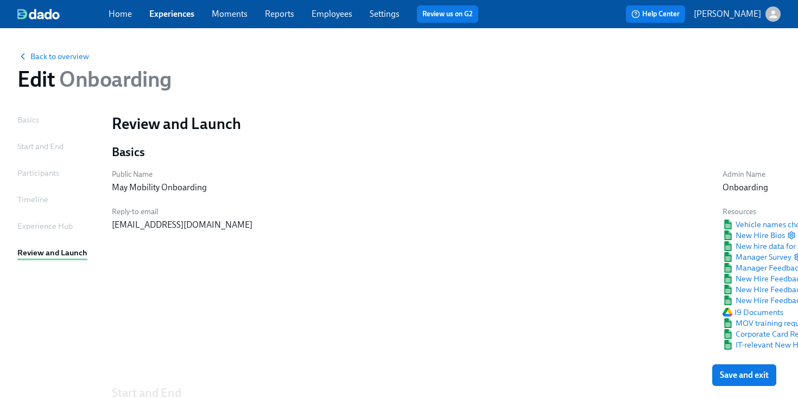
click at [38, 198] on div "Timeline" at bounding box center [32, 200] width 31 height 12
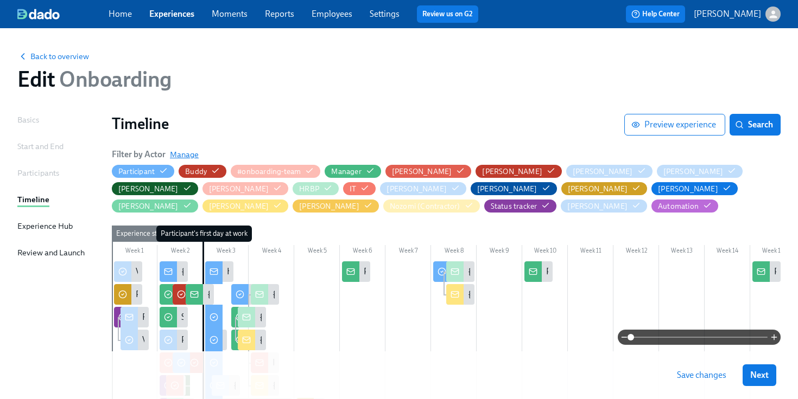
click at [189, 157] on span "Manage" at bounding box center [184, 154] width 29 height 11
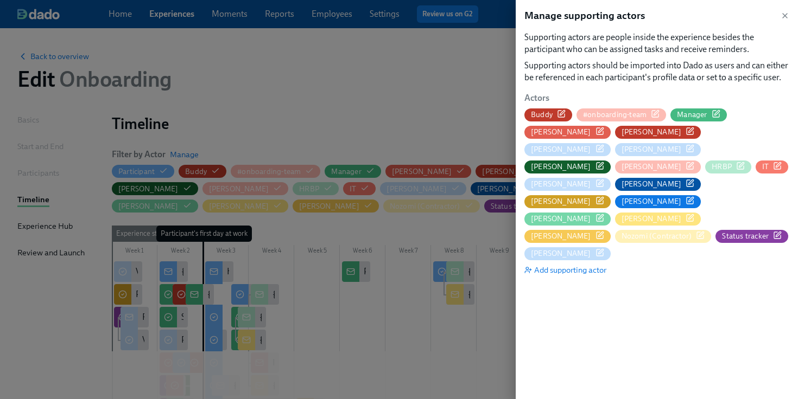
click at [744, 162] on icon "button" at bounding box center [741, 164] width 5 height 5
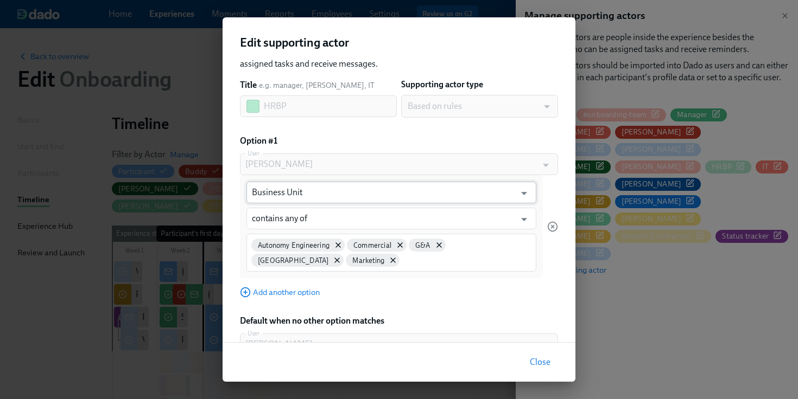
scroll to position [48, 0]
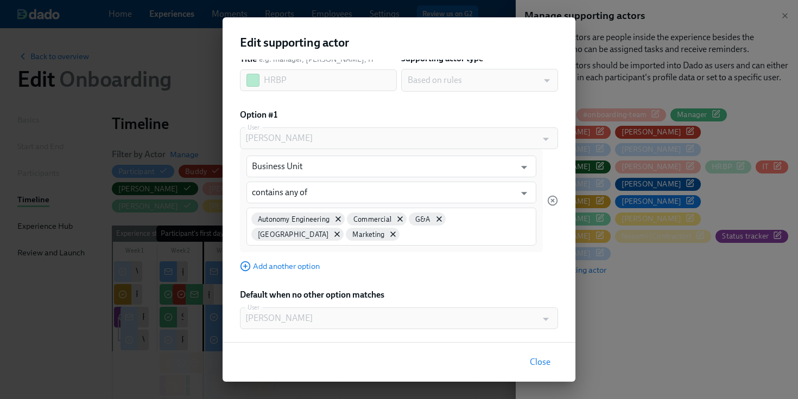
click at [399, 240] on div "Autonomy Engineering Commercial G&A [GEOGRAPHIC_DATA] Marketing" at bounding box center [391, 227] width 290 height 38
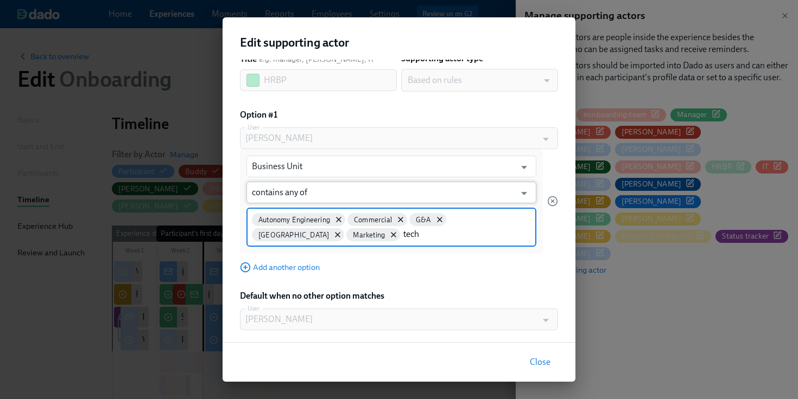
type input "tech"
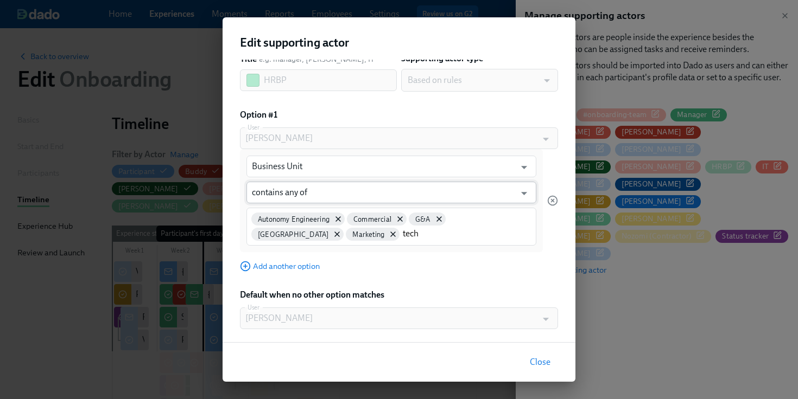
click at [424, 196] on input "contains any of" at bounding box center [383, 193] width 263 height 22
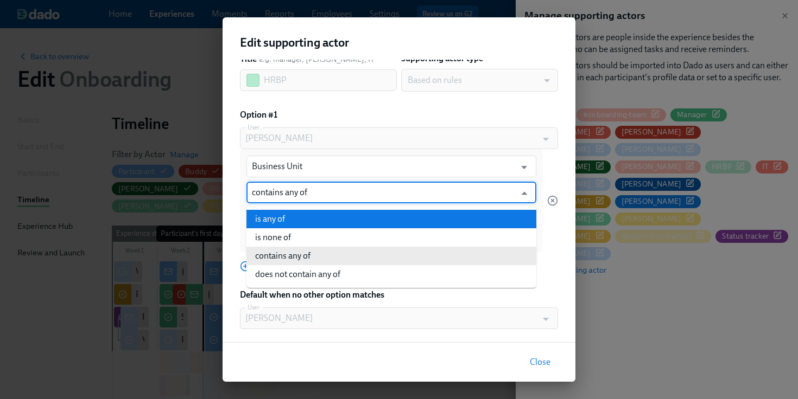
click at [407, 219] on li "is any of" at bounding box center [391, 219] width 290 height 18
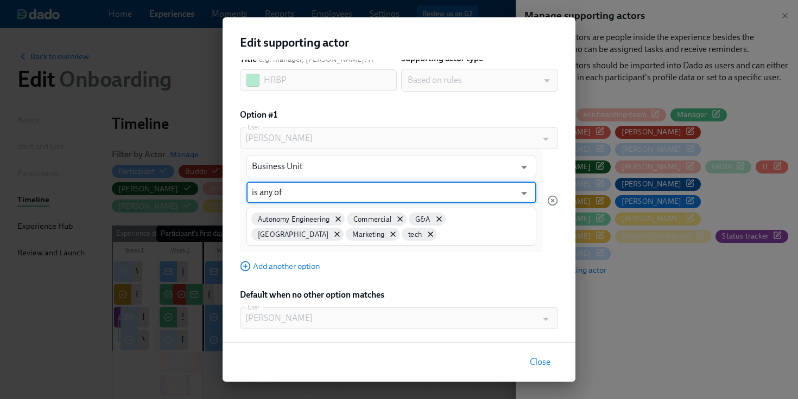
click at [387, 241] on div "Autonomy Engineering Commercial G&A Japan Marketing tech" at bounding box center [391, 227] width 290 height 38
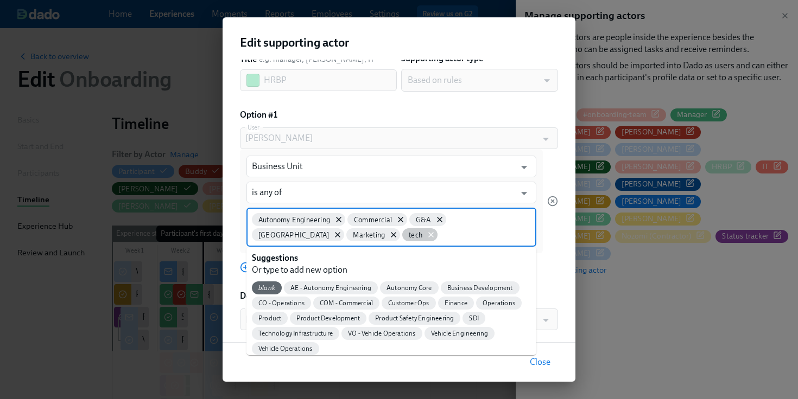
click at [427, 236] on icon at bounding box center [431, 235] width 9 height 9
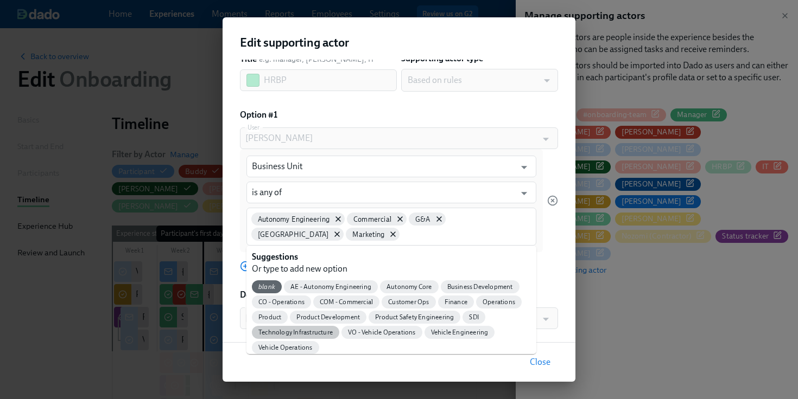
click at [287, 337] on div "Technology Infrastructure" at bounding box center [295, 332] width 87 height 13
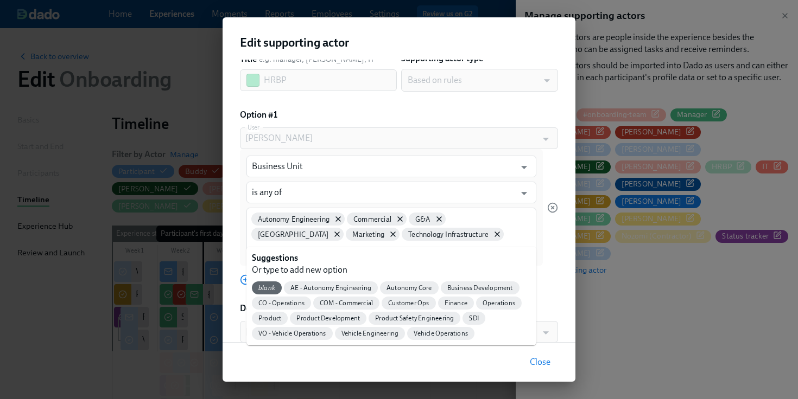
click at [545, 244] on div "Business Unit ​ is any of ​ Autonomy Engineering Commercial G&A Japan Marketing…" at bounding box center [399, 207] width 318 height 117
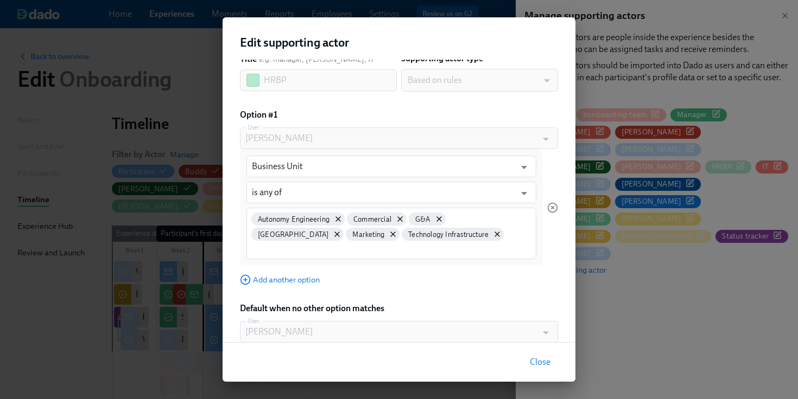
type input "contains any of"
